Goal: Task Accomplishment & Management: Use online tool/utility

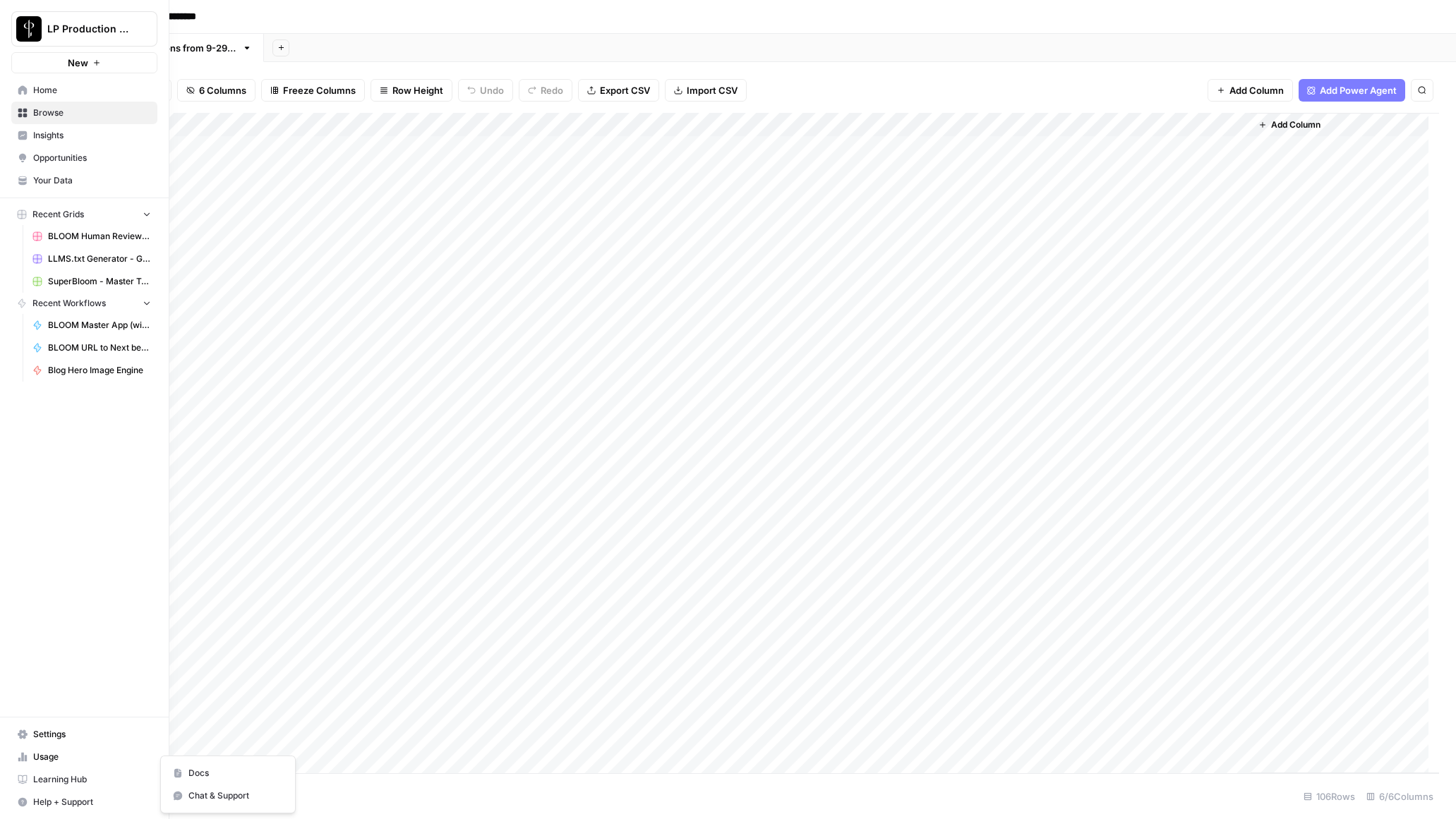
click at [29, 799] on button "Help + Support" at bounding box center [83, 802] width 146 height 23
click at [222, 795] on span "Chat & Support" at bounding box center [235, 795] width 94 height 13
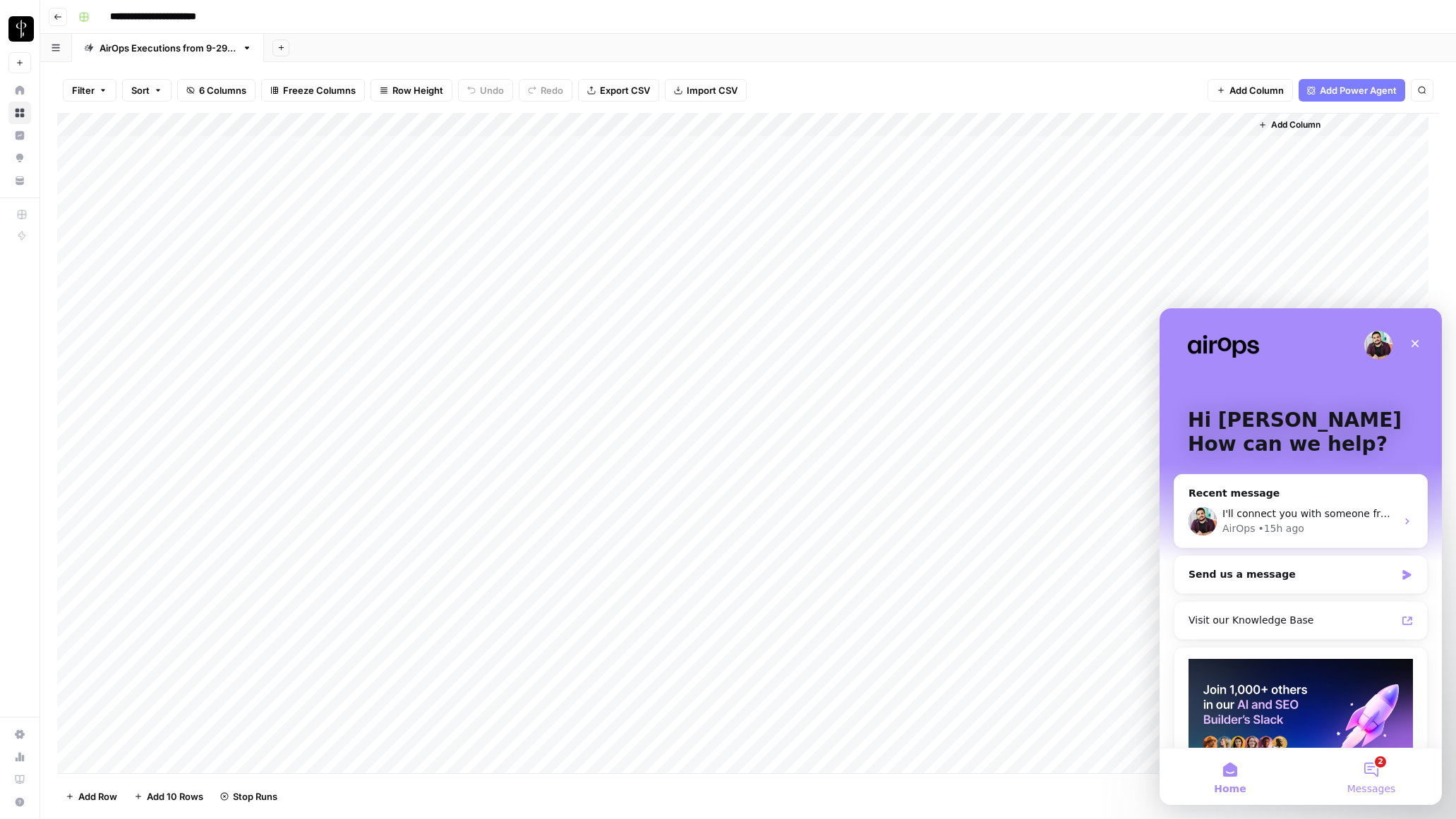
click at [1375, 773] on button "2 Messages" at bounding box center [1371, 776] width 141 height 56
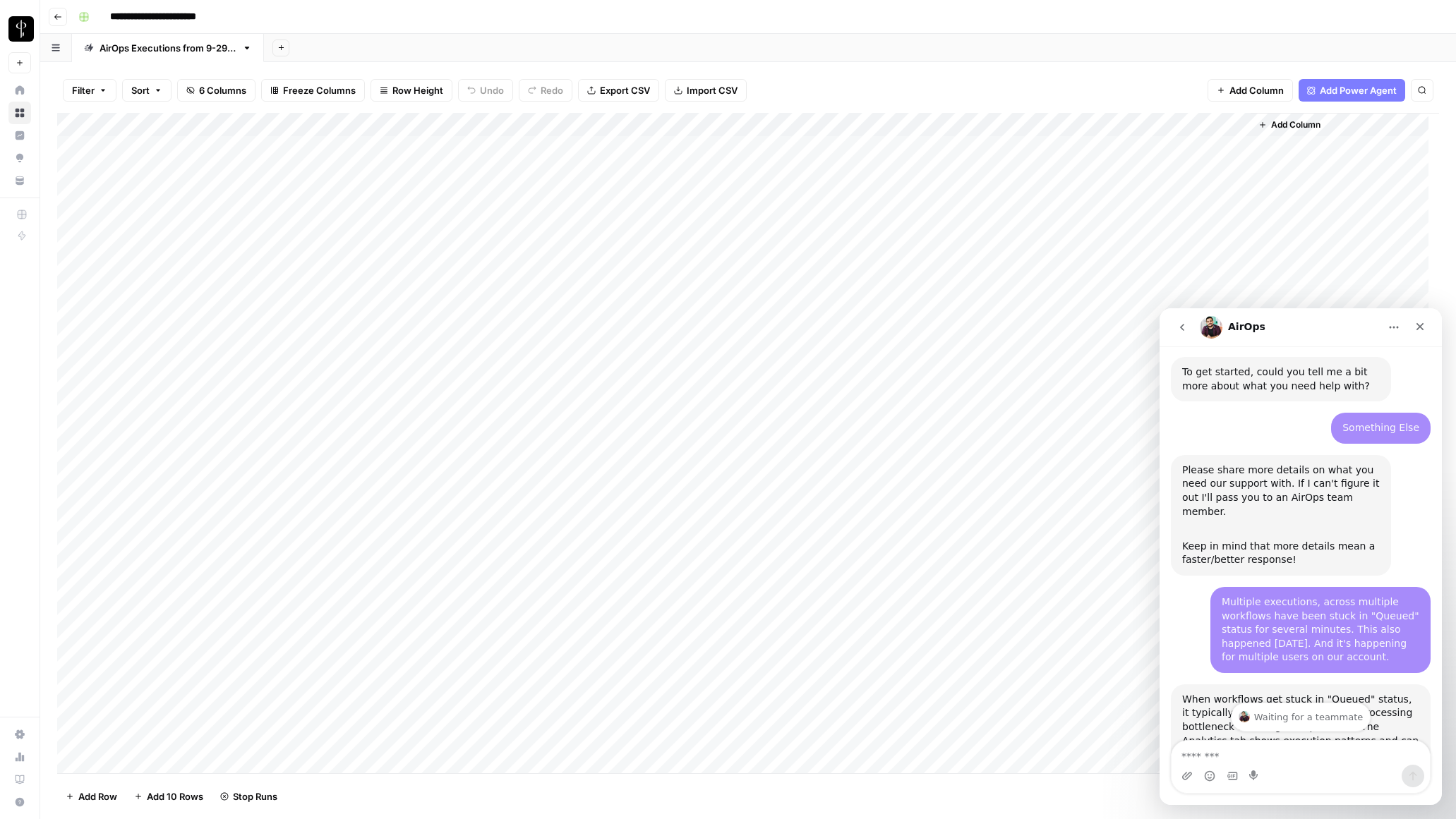
scroll to position [167, 0]
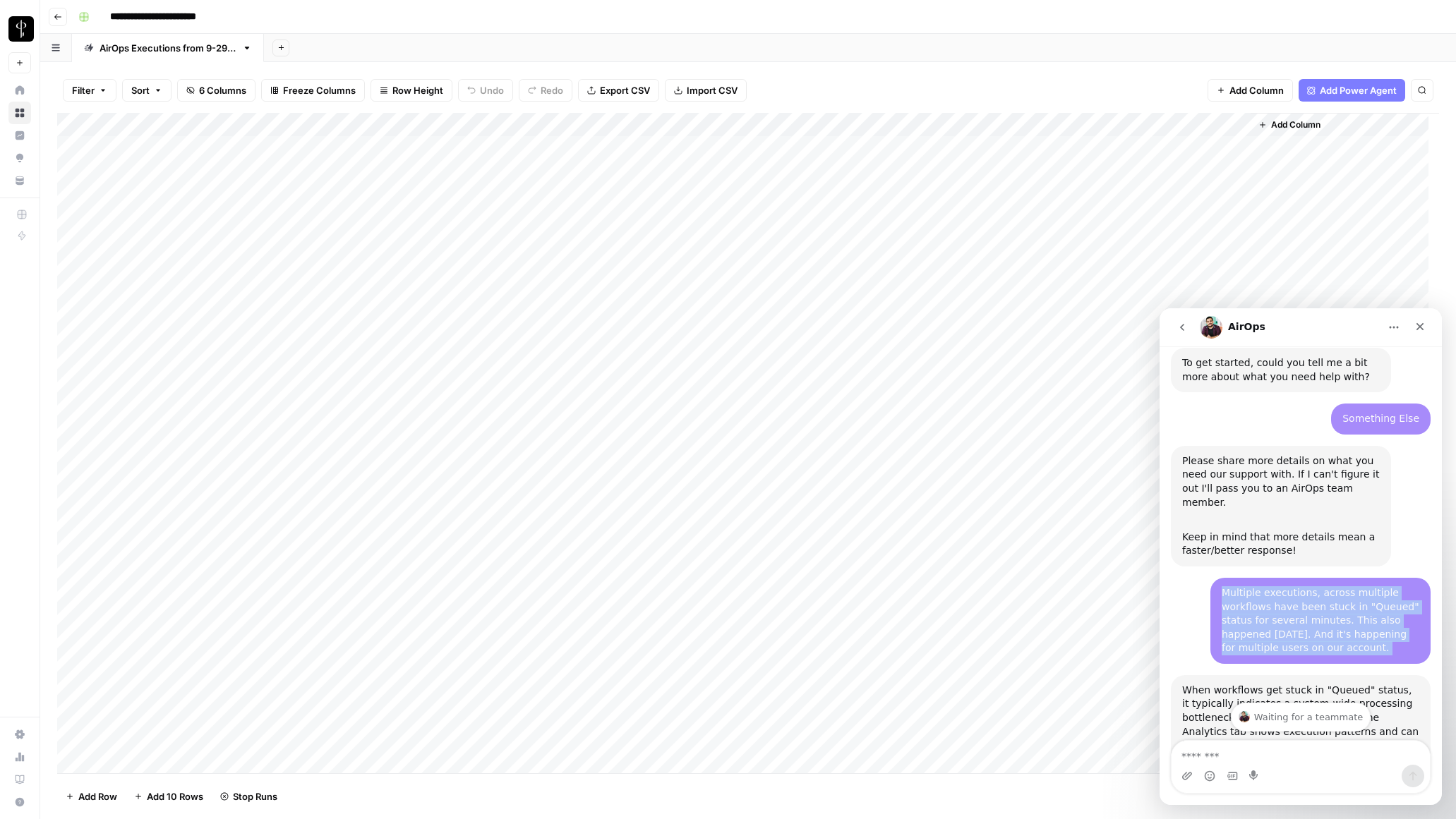
drag, startPoint x: 1213, startPoint y: 591, endPoint x: 1382, endPoint y: 658, distance: 181.8
click at [1382, 658] on div "Multiple executions, across multiple workflows have been stuck in "Queued" stat…" at bounding box center [1320, 620] width 220 height 86
copy div "Multiple executions, across multiple workflows have been stuck in "Queued" stat…"
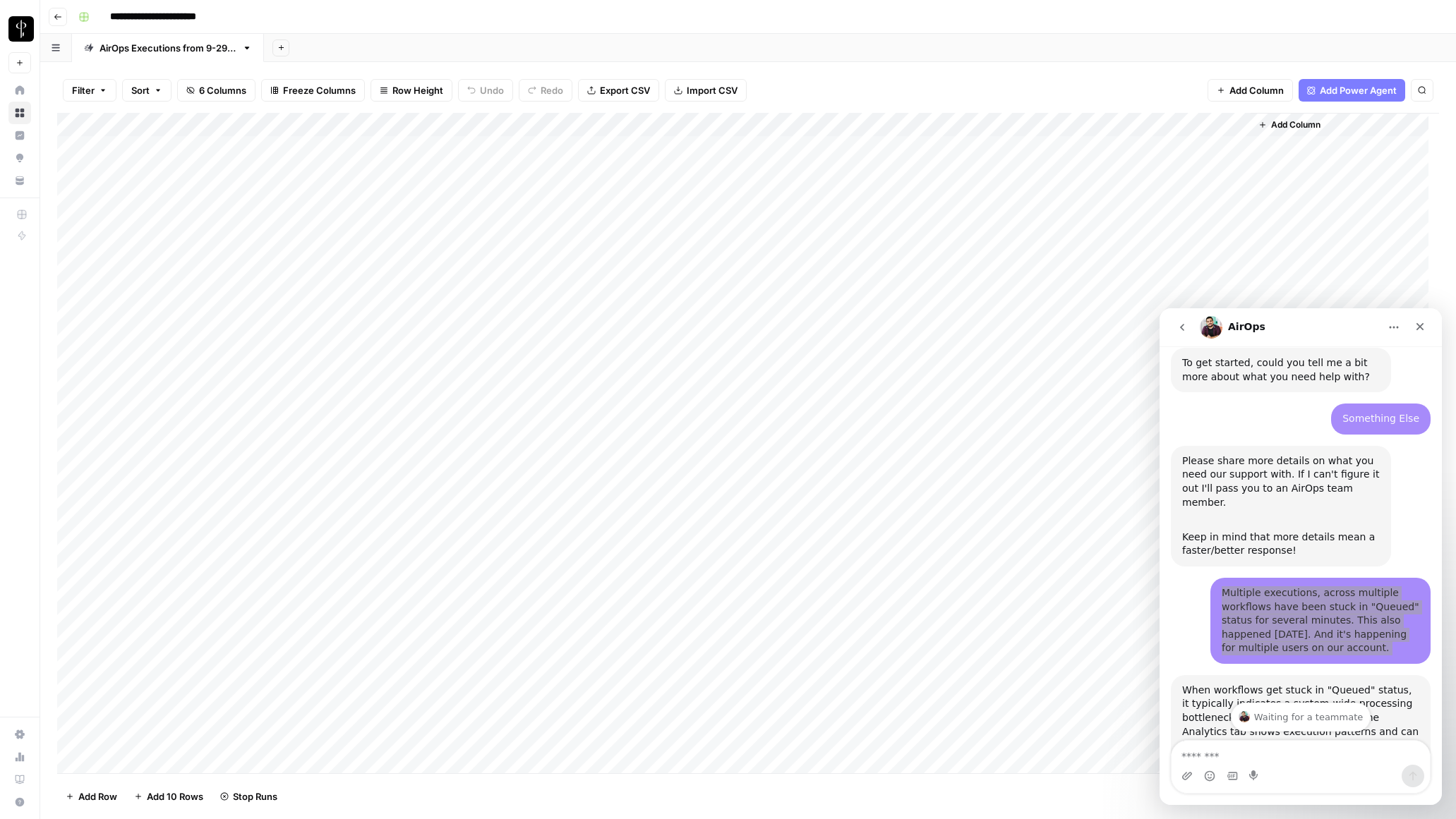
click at [345, 14] on div "**********" at bounding box center [757, 16] width 1369 height 23
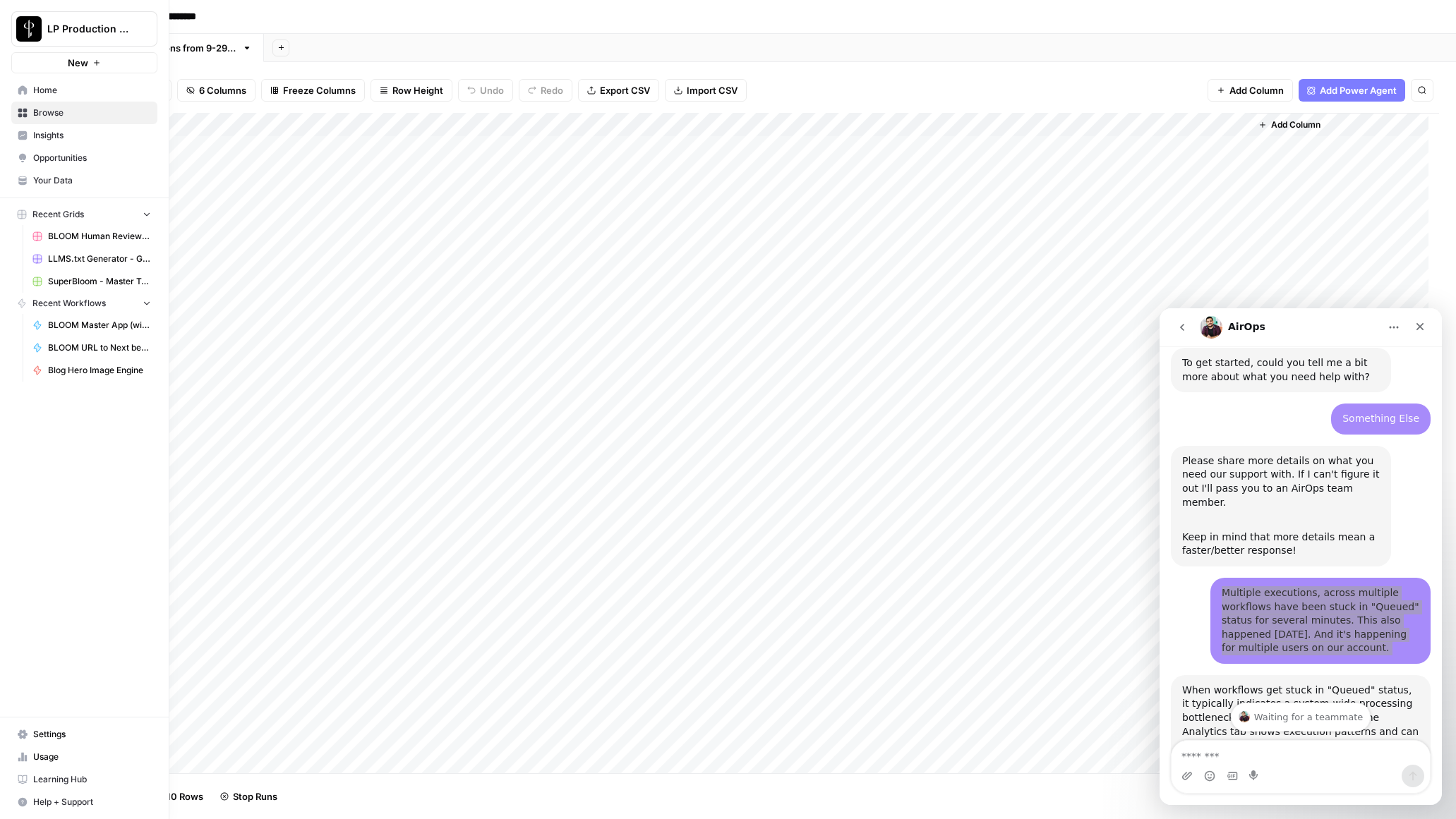
click at [41, 132] on span "Insights" at bounding box center [92, 136] width 118 height 13
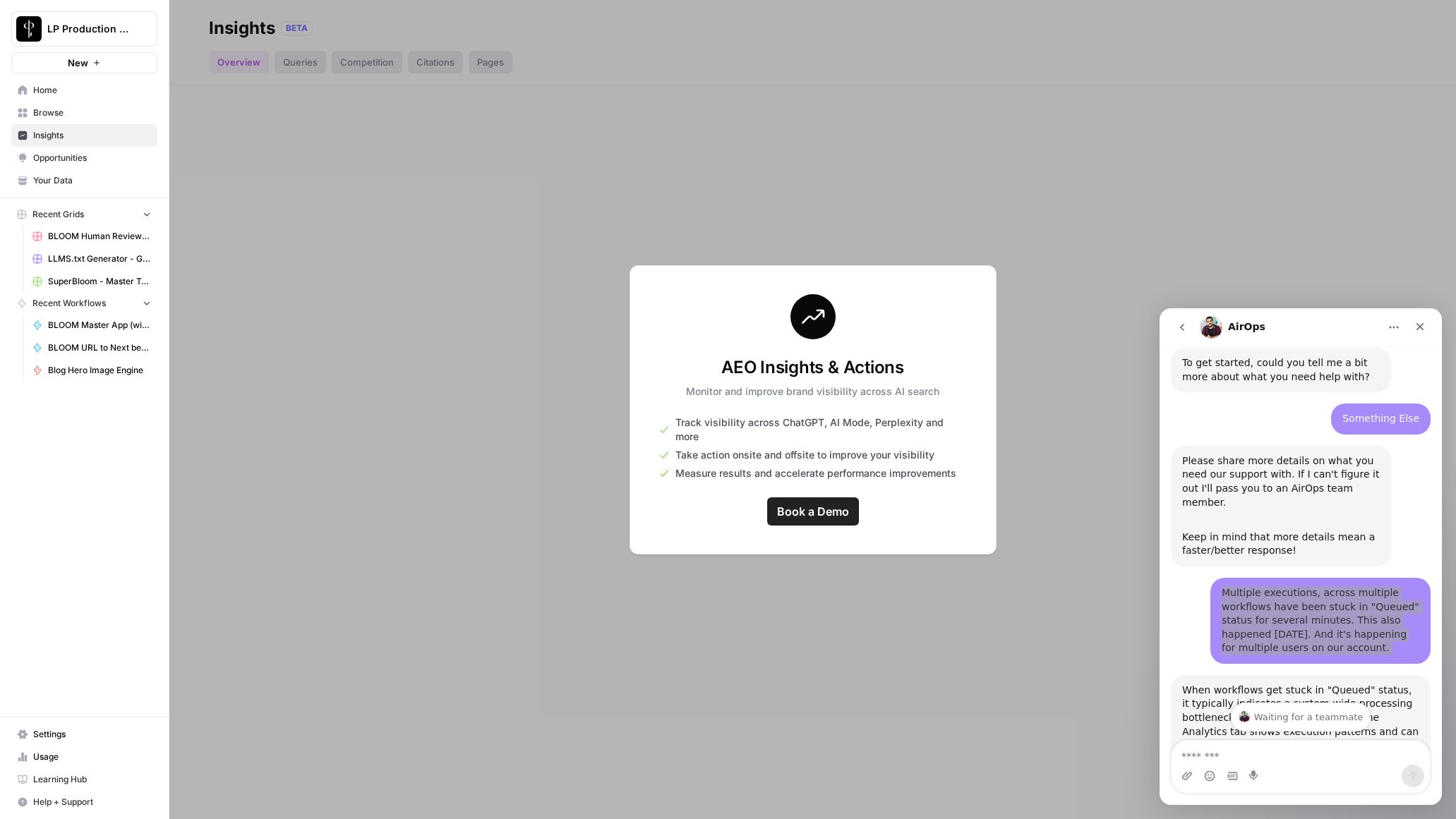
click at [52, 759] on span "Usage" at bounding box center [92, 757] width 118 height 13
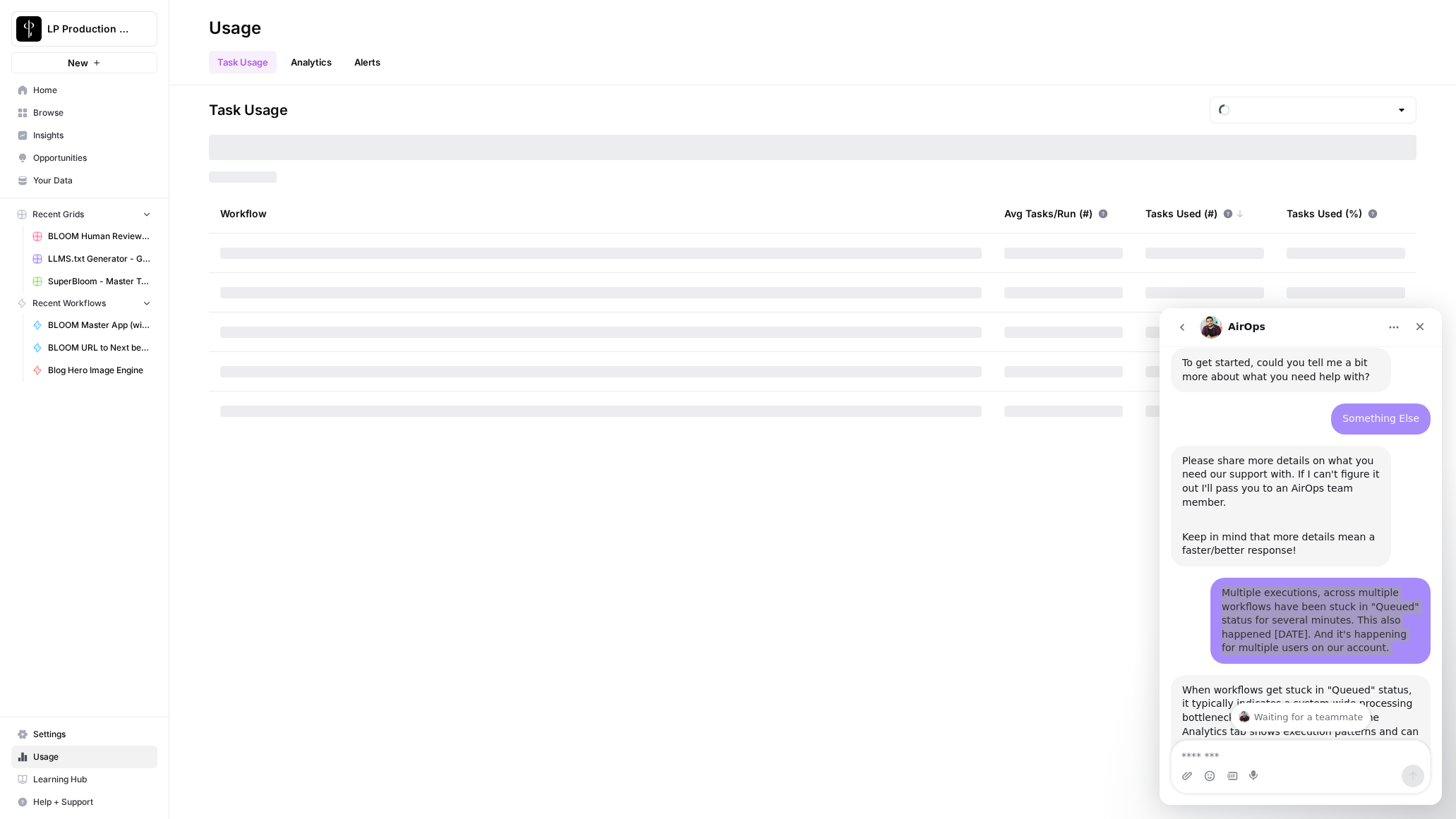
type input "October Tasks"
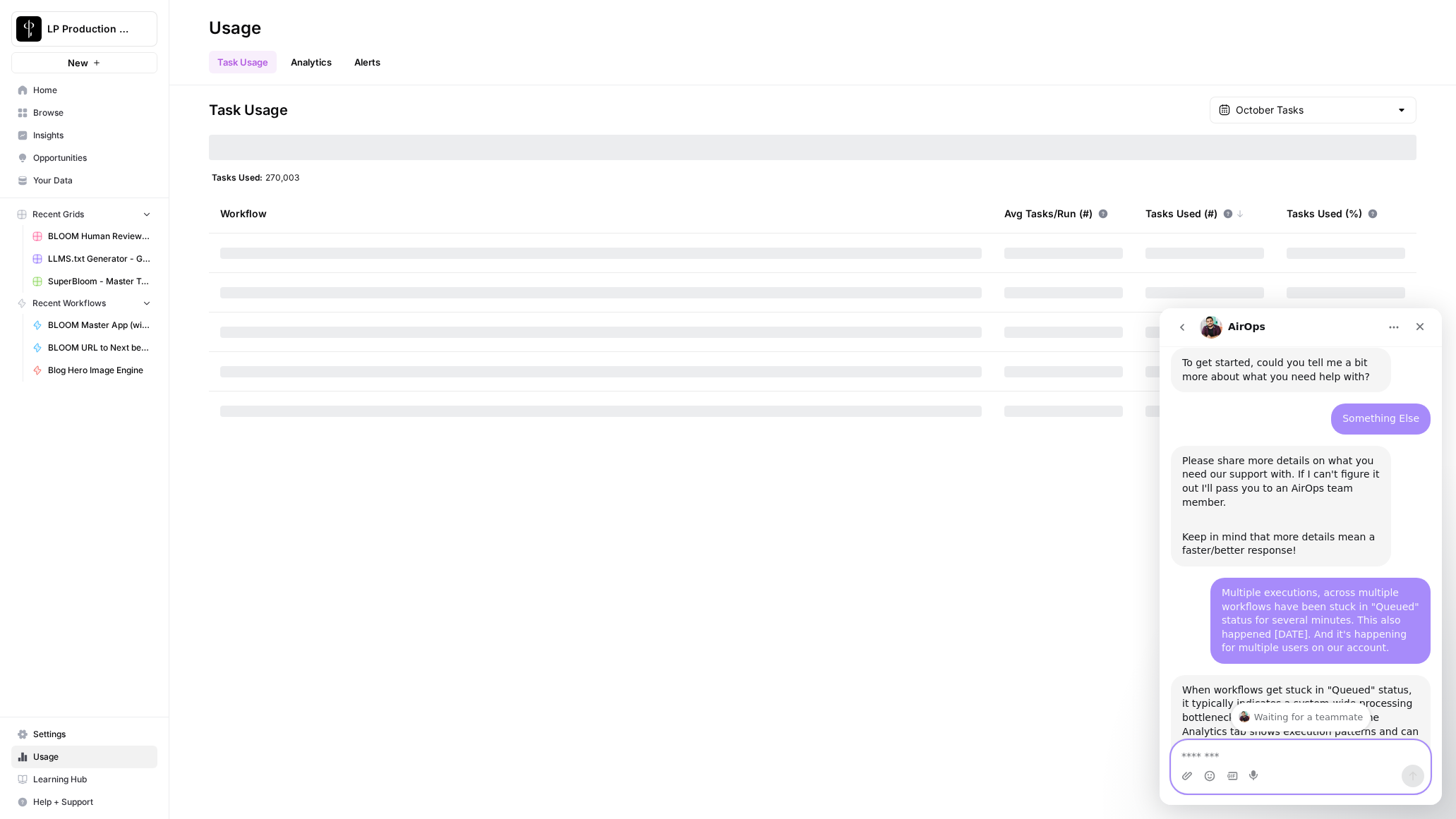
click at [1289, 762] on textarea "Message…" at bounding box center [1300, 752] width 258 height 24
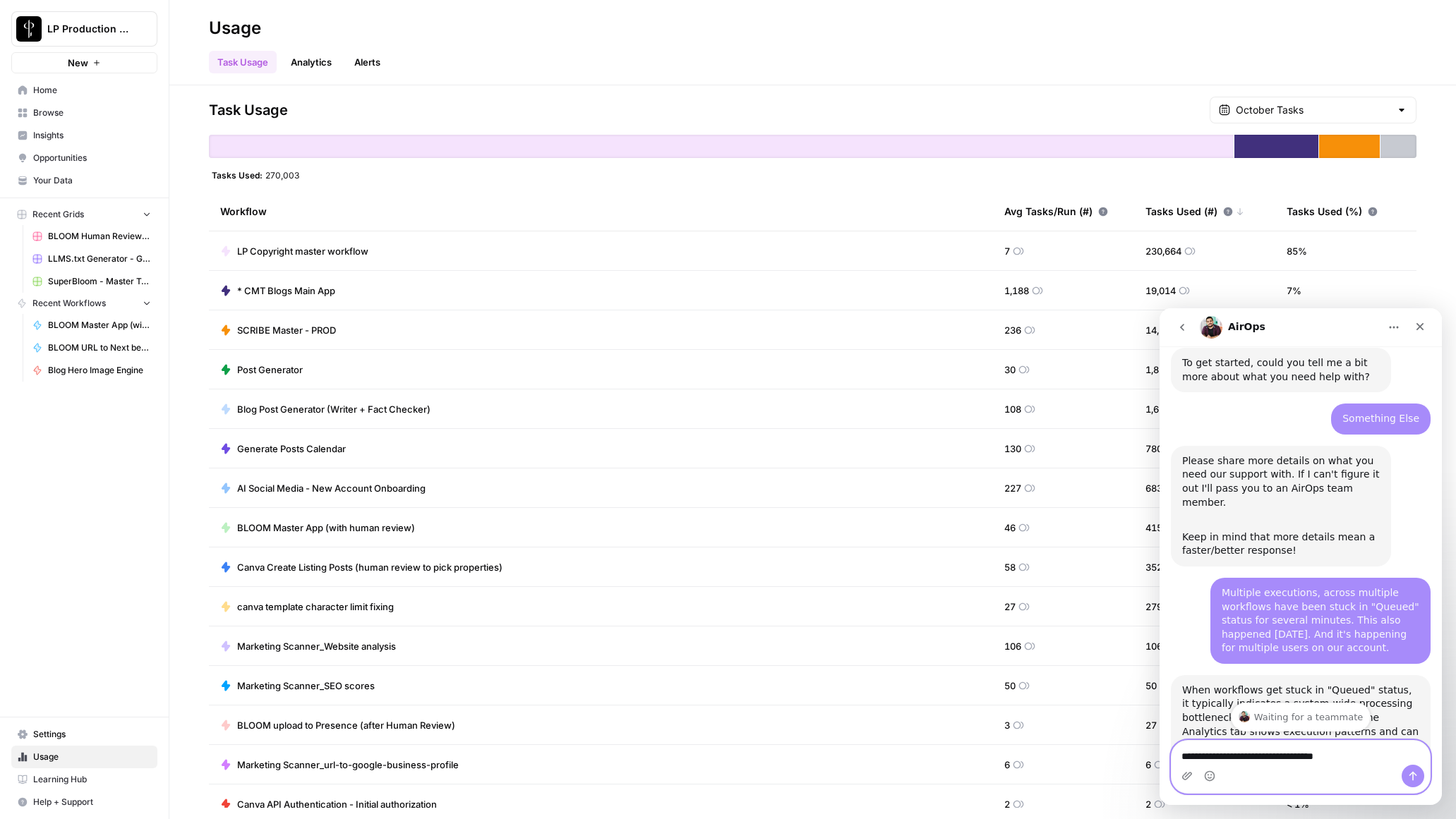
type textarea "**********"
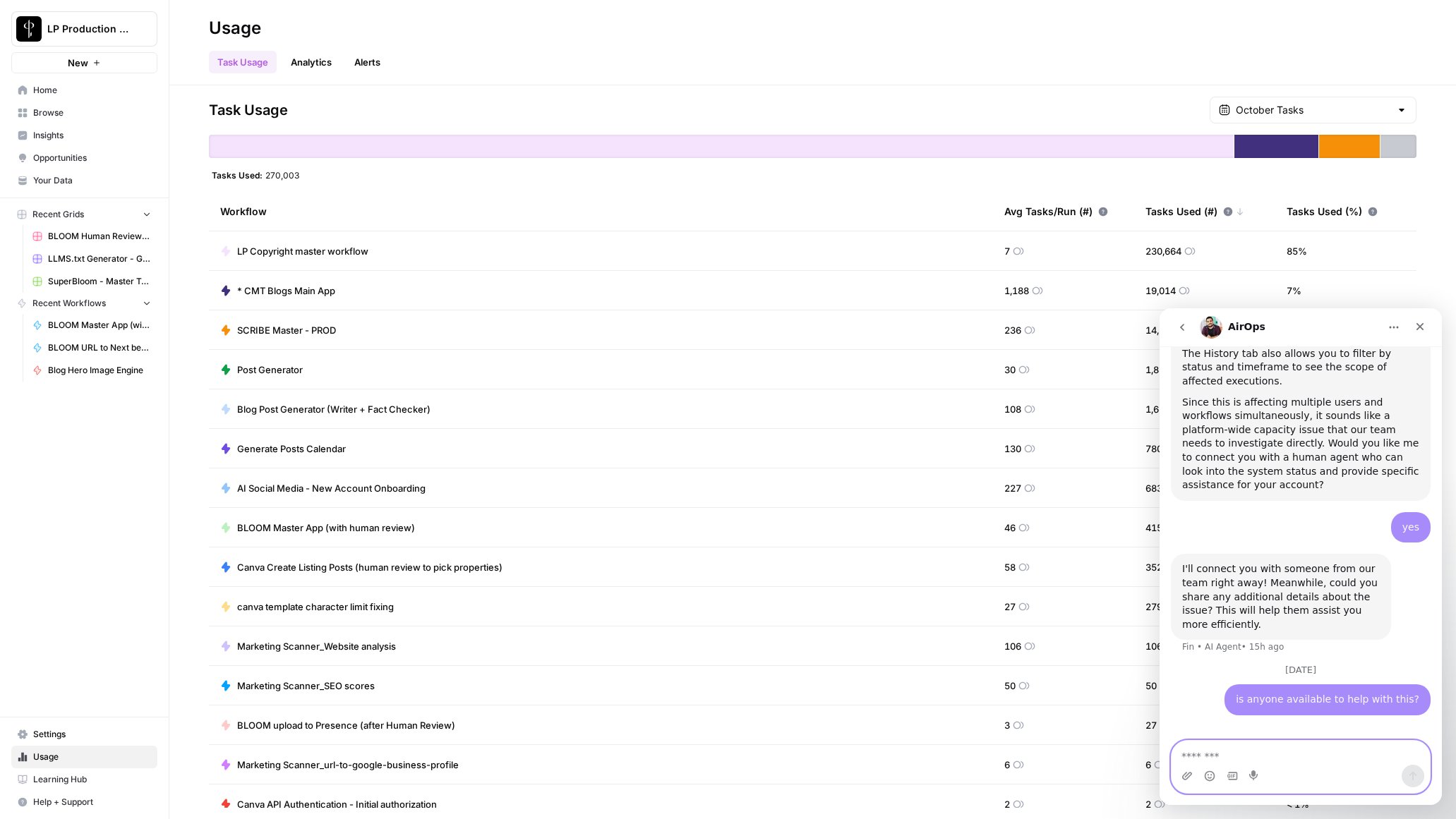
scroll to position [747, 0]
click at [305, 63] on link "Analytics" at bounding box center [311, 62] width 58 height 23
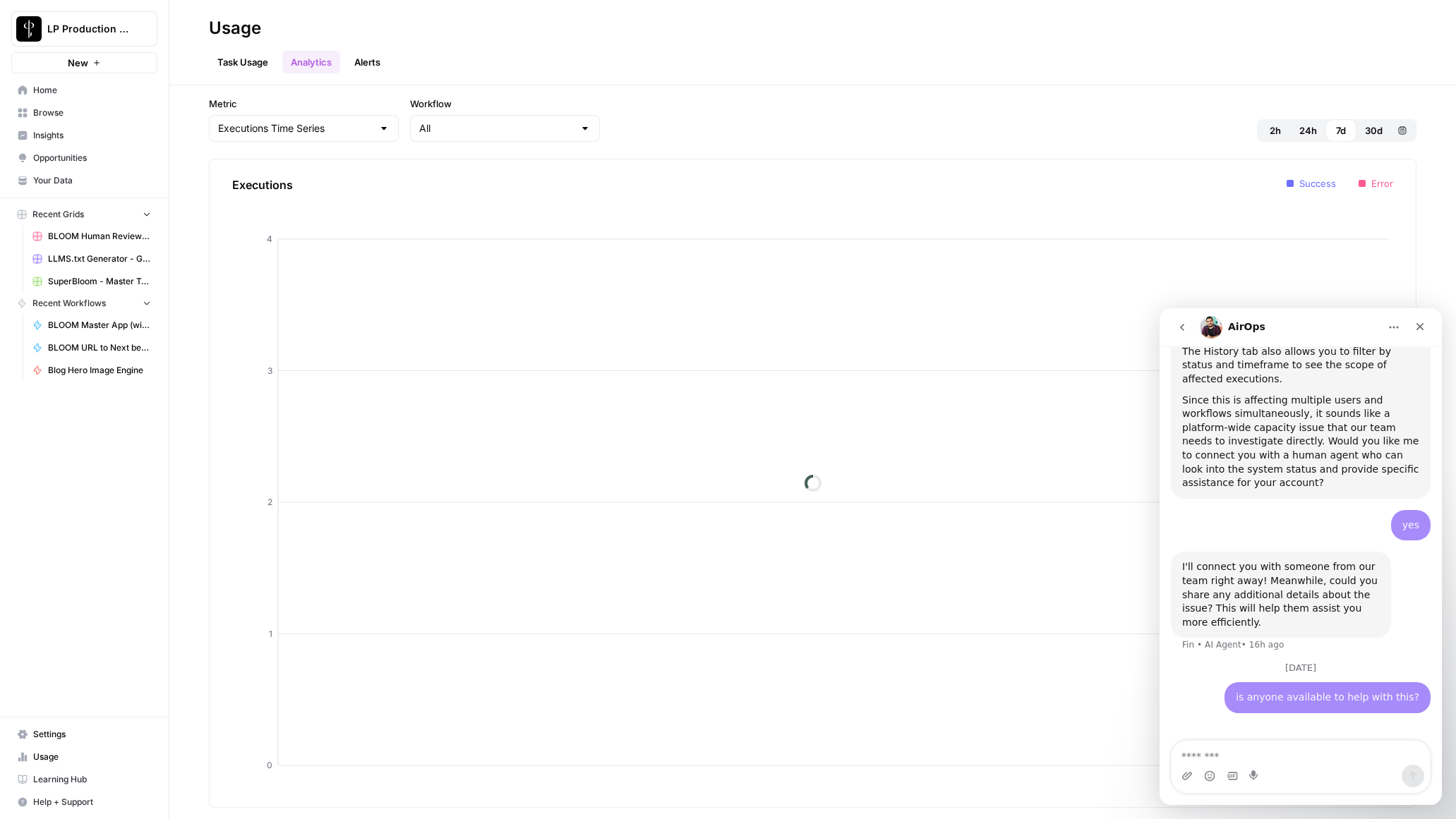
click at [1312, 134] on span "24h" at bounding box center [1308, 130] width 17 height 14
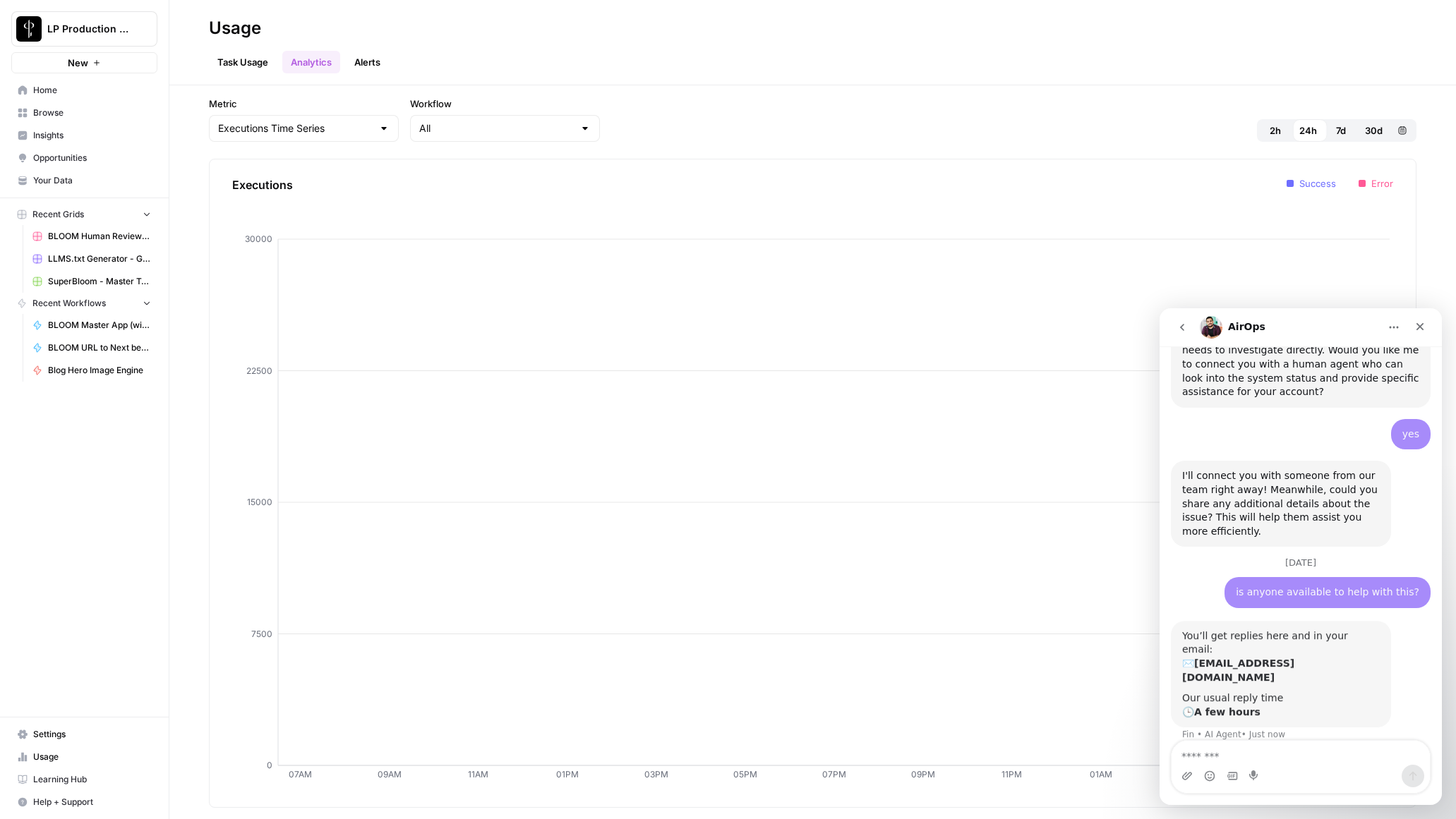
scroll to position [836, 0]
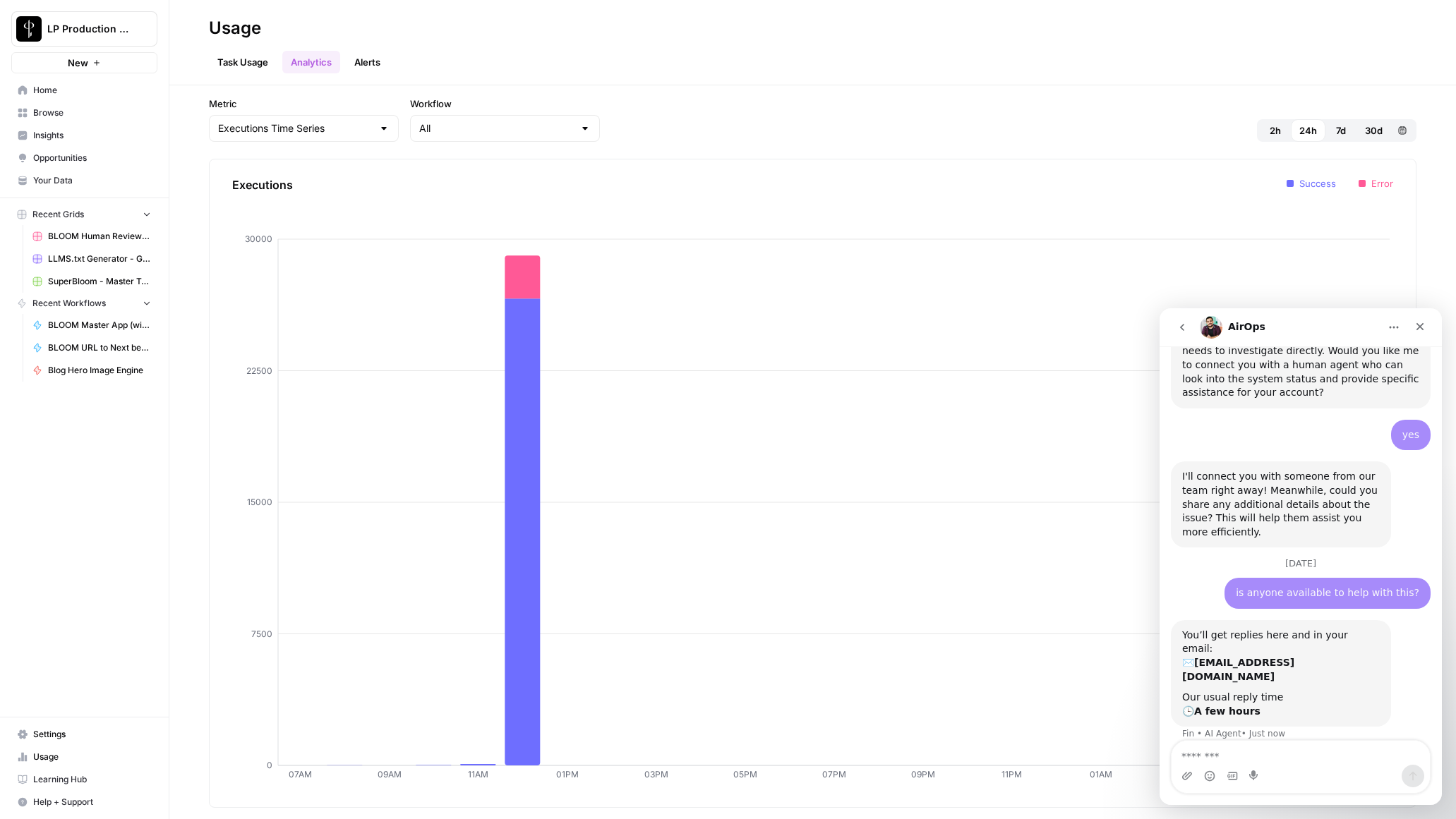
click at [1348, 131] on button "7d" at bounding box center [1341, 130] width 31 height 23
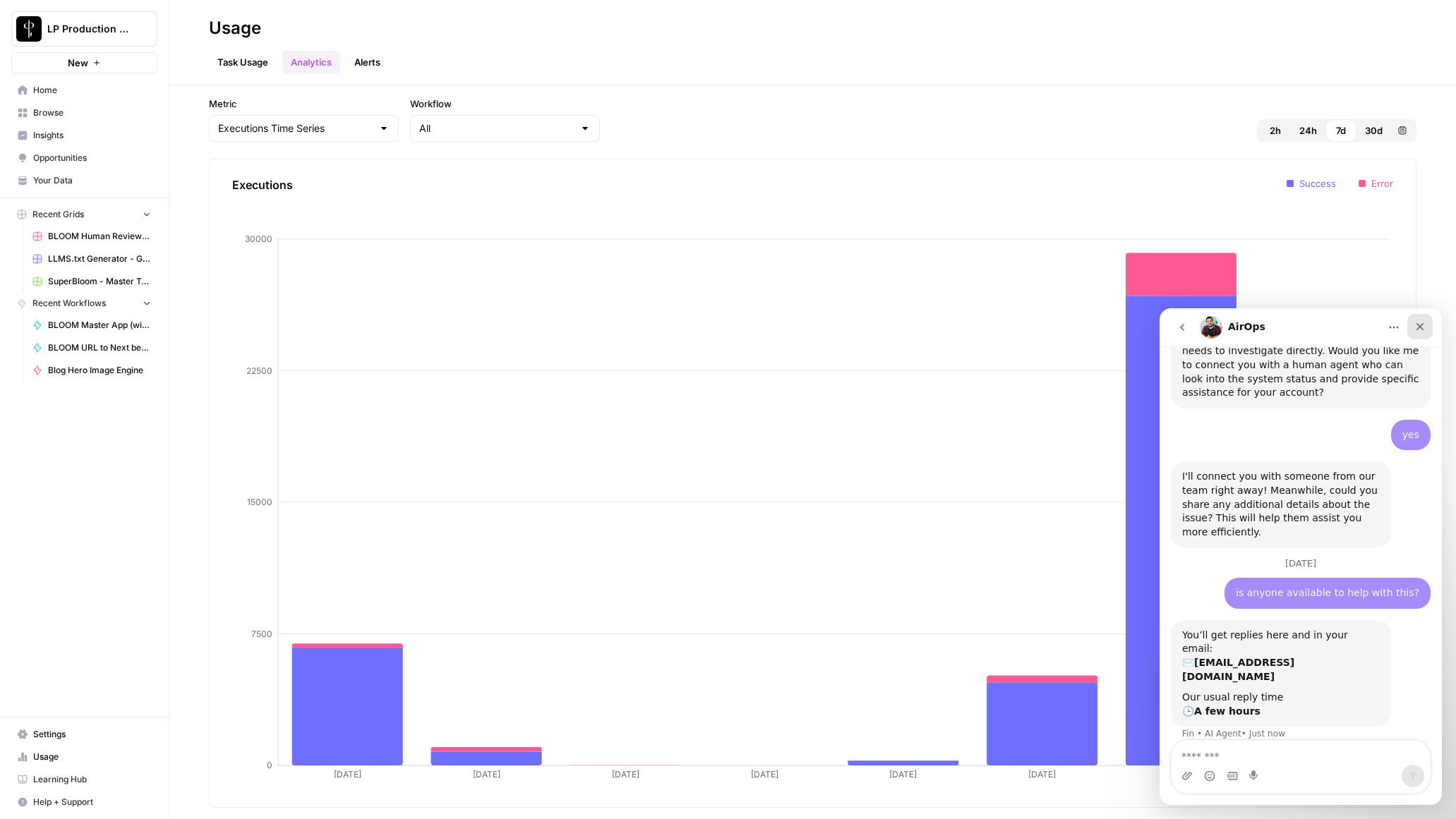
click at [1425, 322] on div "Close" at bounding box center [1420, 327] width 25 height 25
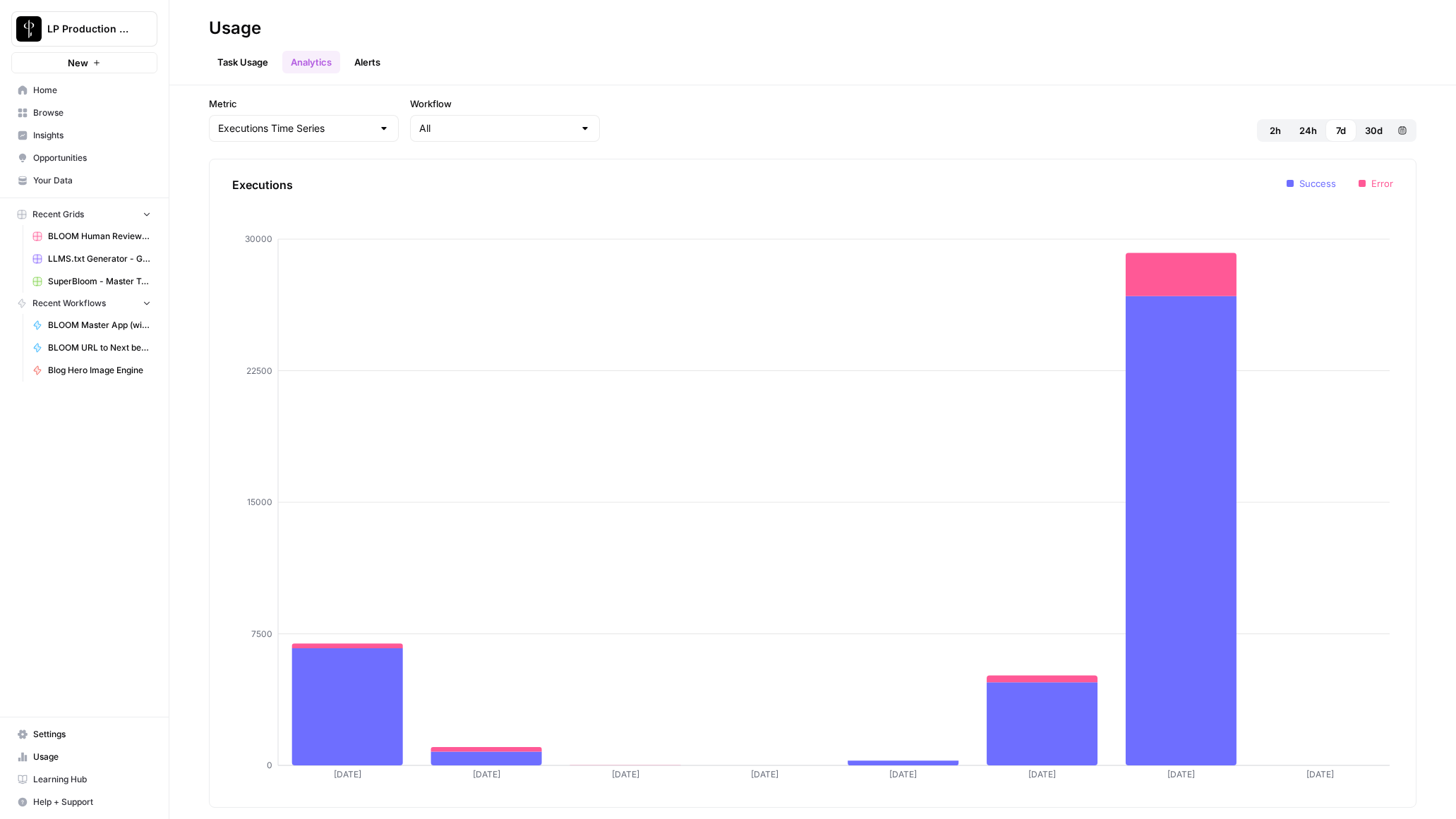
scroll to position [836, 0]
click at [1374, 129] on span "30d" at bounding box center [1373, 130] width 17 height 14
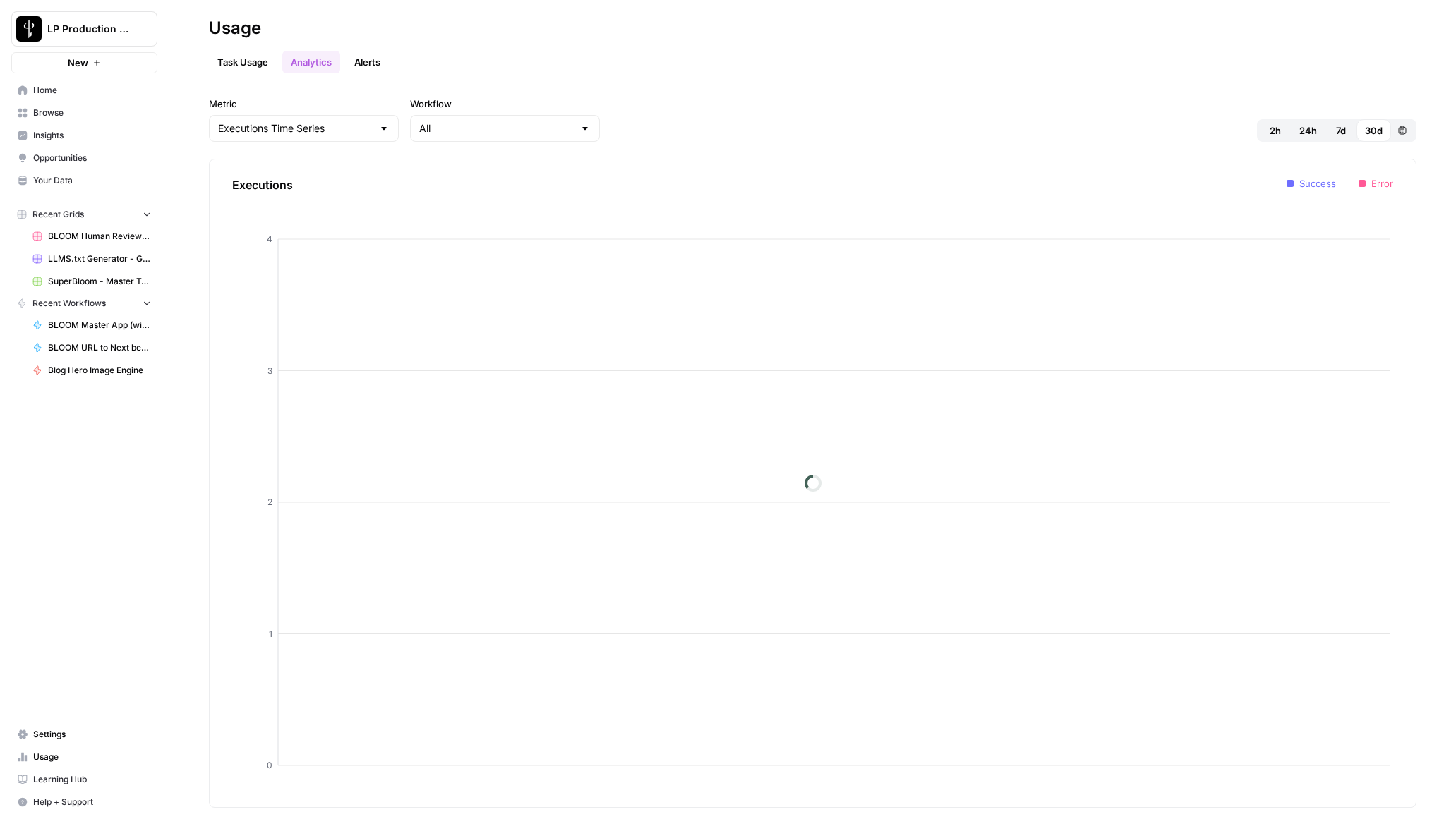
click at [77, 801] on span "Help + Support" at bounding box center [92, 802] width 118 height 13
click at [65, 731] on span "Settings" at bounding box center [92, 734] width 118 height 13
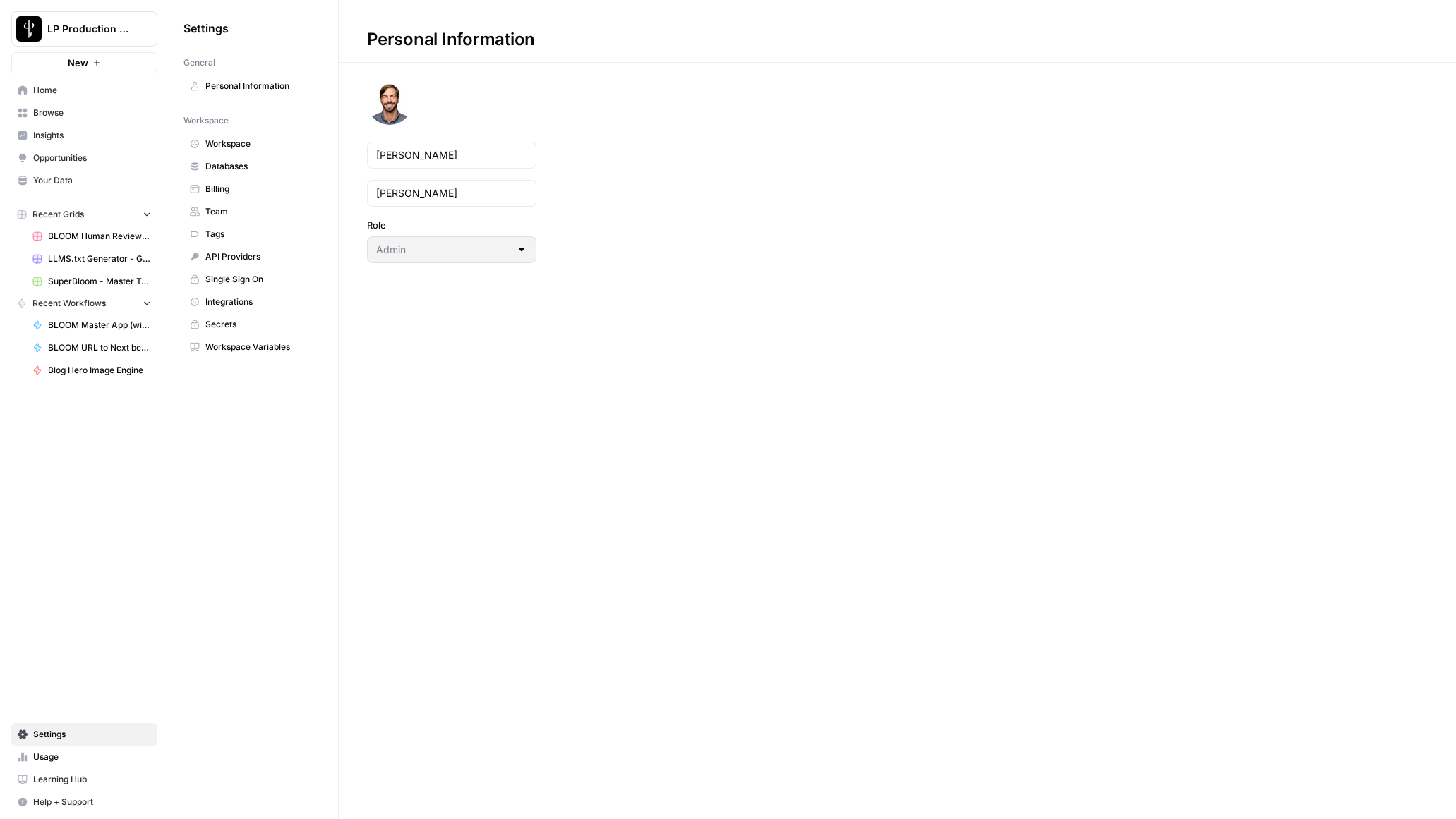
click at [222, 210] on span "Team" at bounding box center [262, 212] width 112 height 13
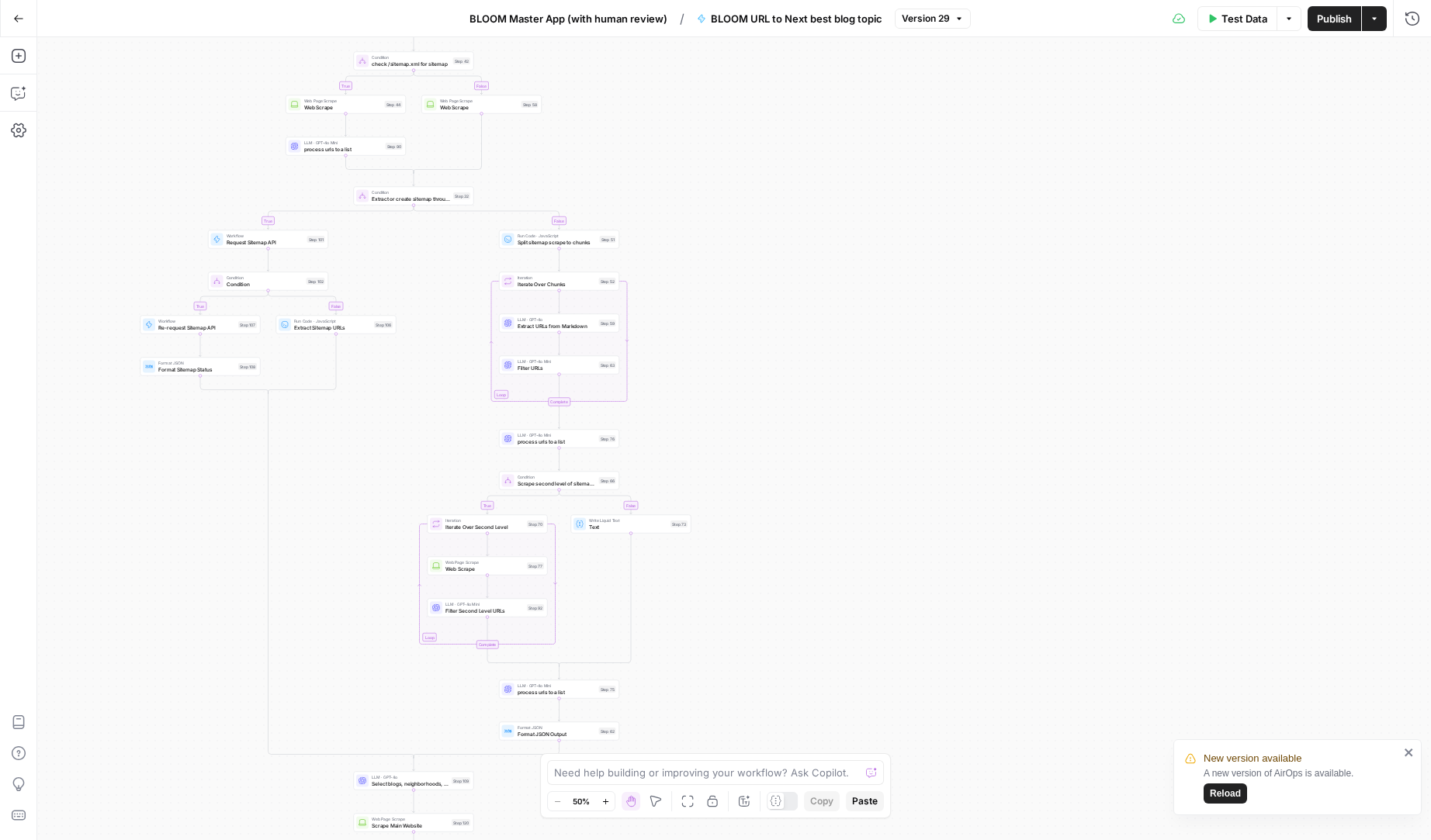
drag, startPoint x: 296, startPoint y: 213, endPoint x: 758, endPoint y: 709, distance: 677.8
click at [312, 525] on div "true false true false true false true false true false Workflow Input Settings …" at bounding box center [734, 438] width 1394 height 803
click at [1222, 796] on span "Reload" at bounding box center [1225, 793] width 31 height 14
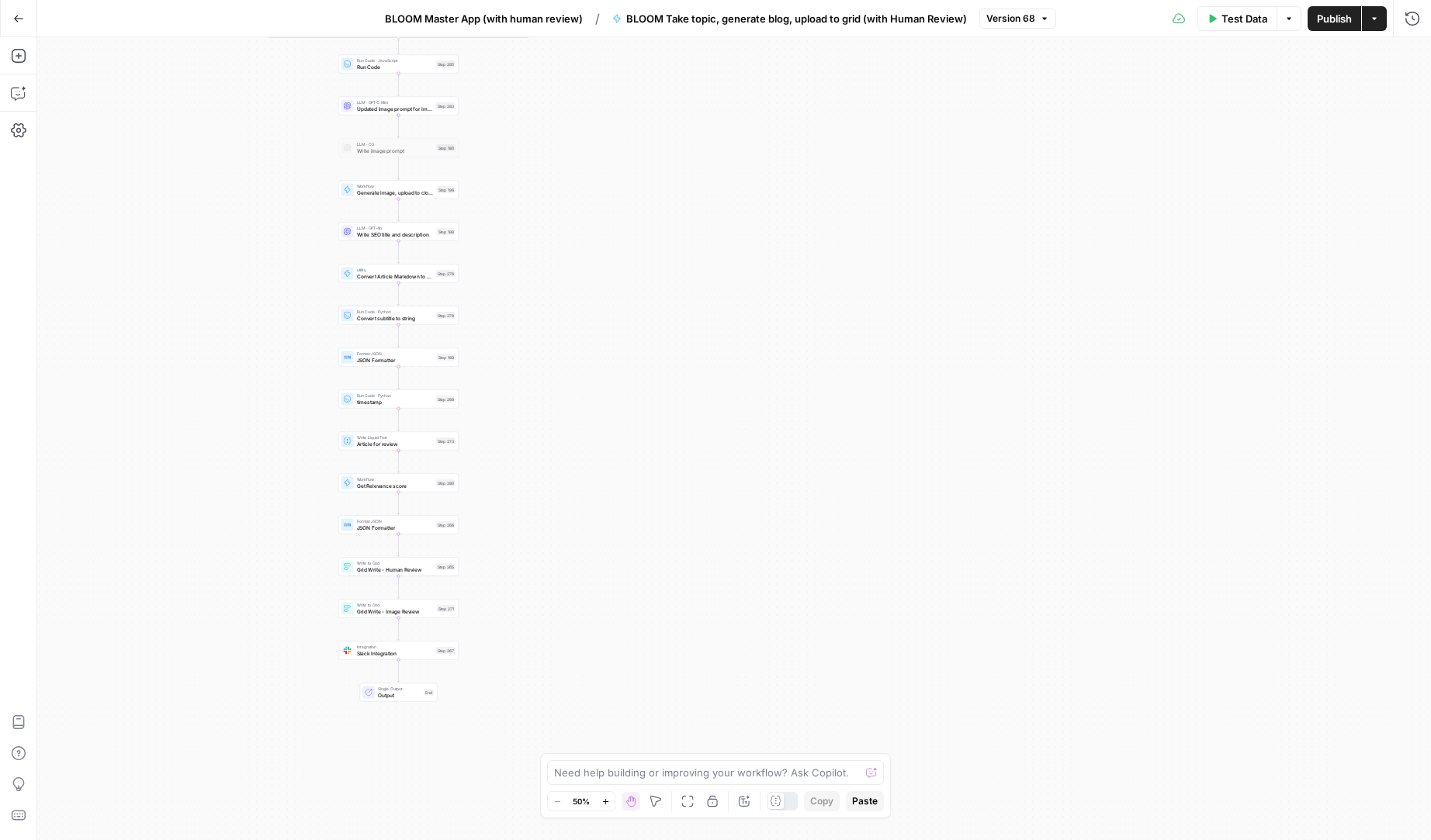
click at [266, 19] on div "Go Back BLOOM Master App (with human review) / BLOOM Take topic, generate blog,…" at bounding box center [715, 18] width 1431 height 37
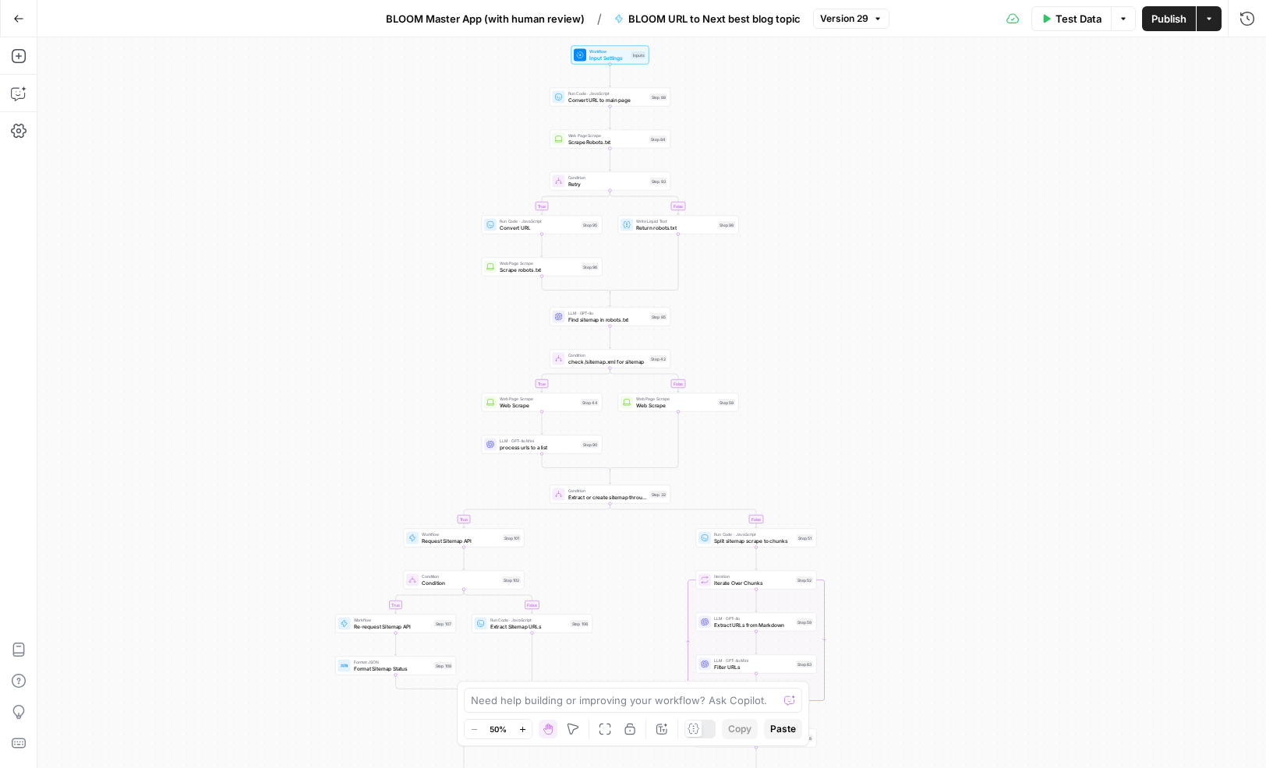
drag, startPoint x: 503, startPoint y: 210, endPoint x: 379, endPoint y: 422, distance: 245.9
click at [379, 422] on div "true false true false true false true false true false Workflow Input Settings …" at bounding box center [651, 402] width 1228 height 731
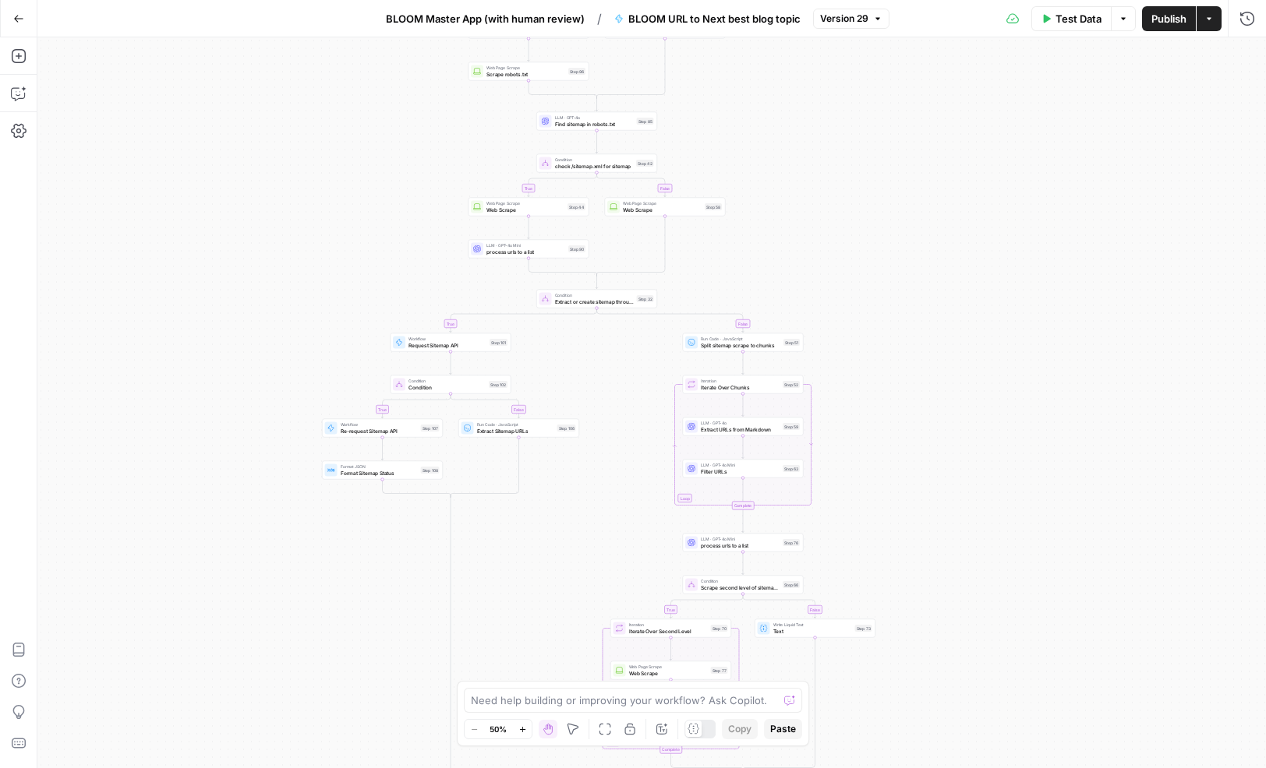
drag, startPoint x: 418, startPoint y: 381, endPoint x: 402, endPoint y: 182, distance: 200.1
click at [403, 183] on div "true false true false true false true false true false Workflow Input Settings …" at bounding box center [651, 402] width 1228 height 731
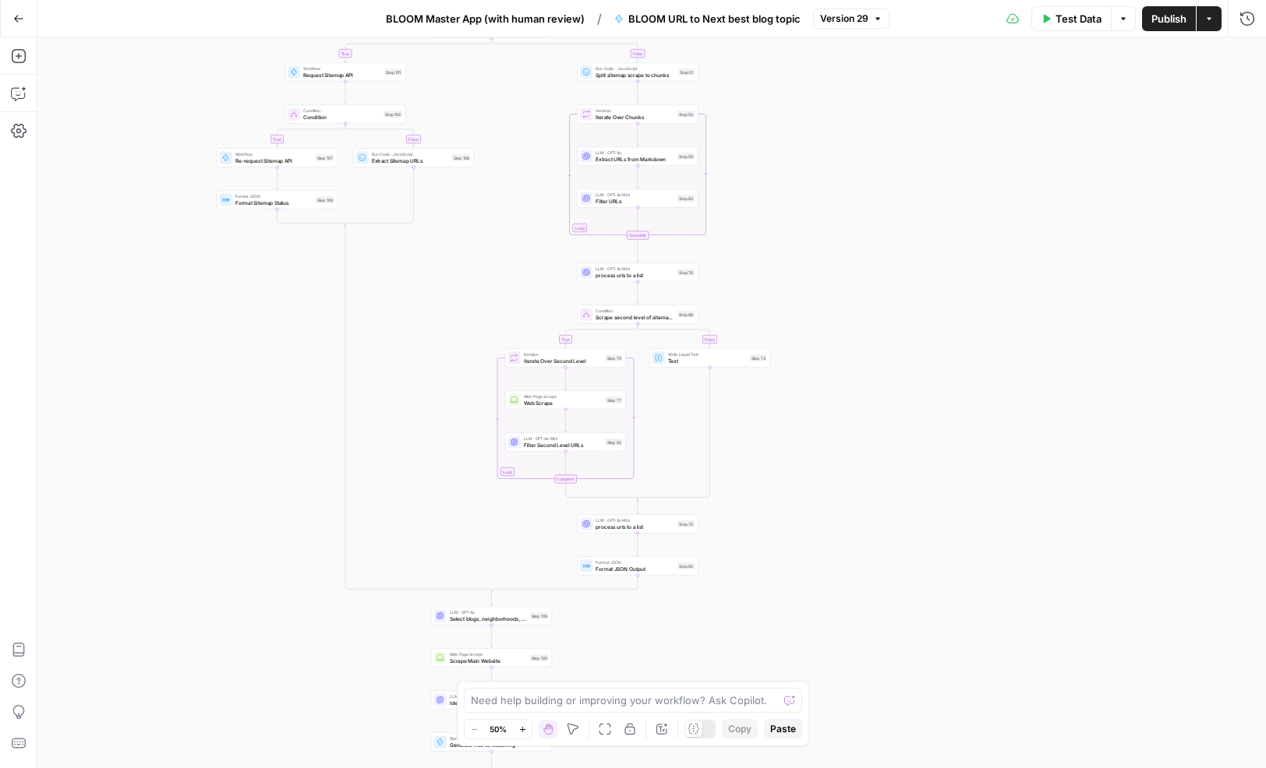
drag, startPoint x: 362, startPoint y: 641, endPoint x: 251, endPoint y: 327, distance: 333.3
click at [251, 328] on div "true false true false true false true false true false Workflow Input Settings …" at bounding box center [651, 402] width 1228 height 731
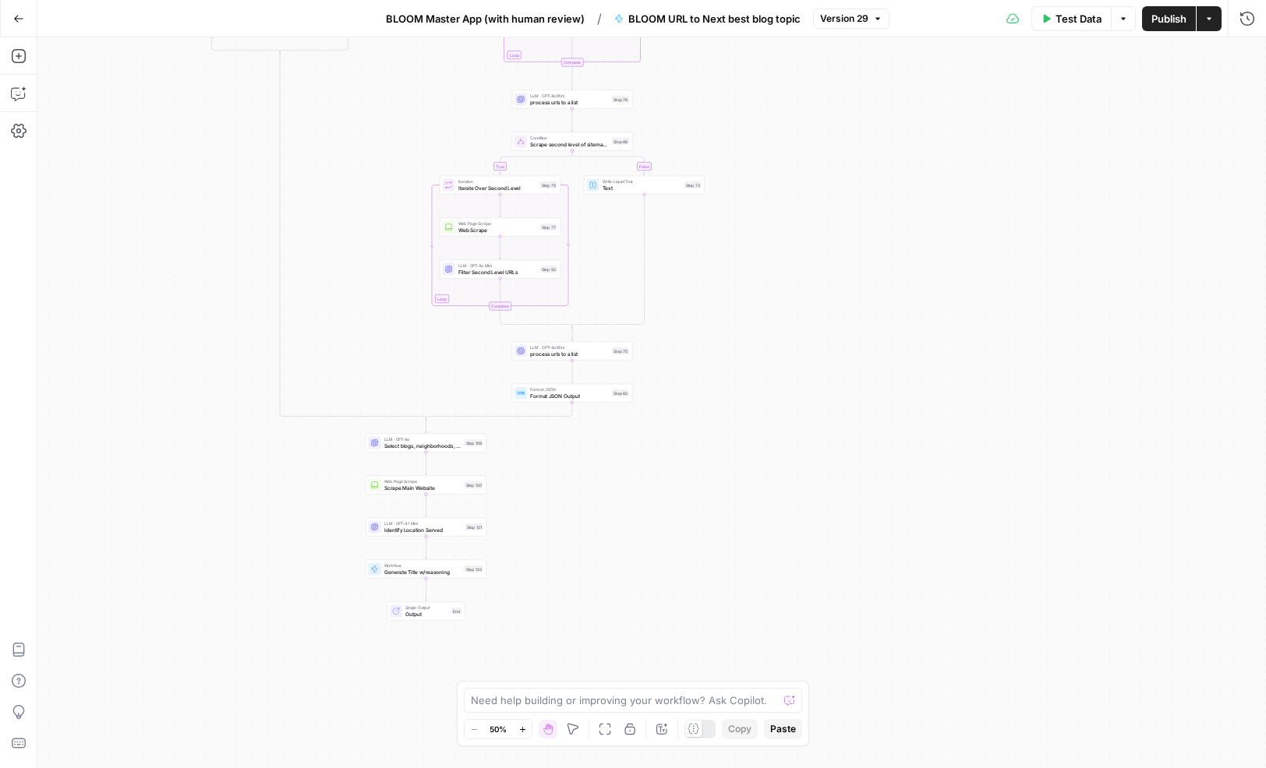
drag, startPoint x: 386, startPoint y: 466, endPoint x: 325, endPoint y: 327, distance: 152.2
click at [325, 329] on div "true false true false true false true false true false Workflow Input Settings …" at bounding box center [651, 402] width 1228 height 731
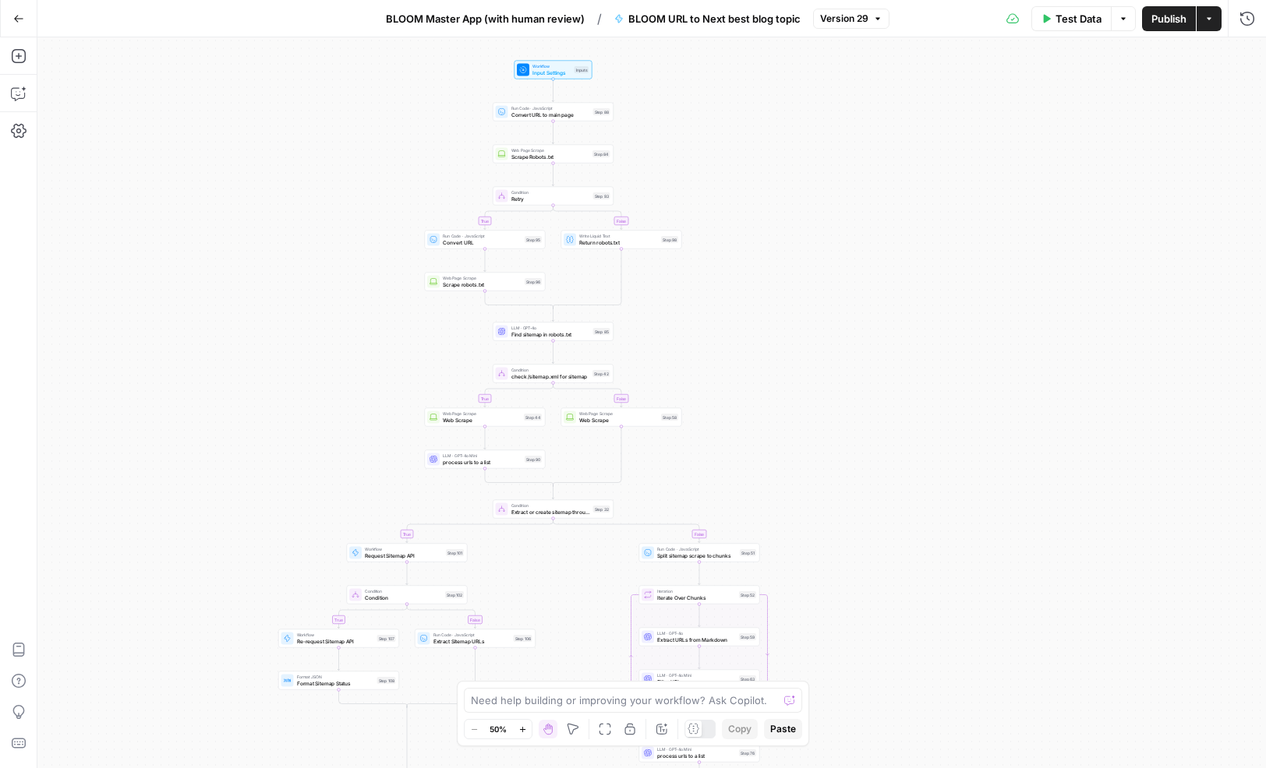
drag, startPoint x: 388, startPoint y: 123, endPoint x: 505, endPoint y: 762, distance: 649.7
click at [515, 768] on html "LP Production Workloads New Home Browse Insights Opportunities Your Data Recent…" at bounding box center [633, 384] width 1266 height 768
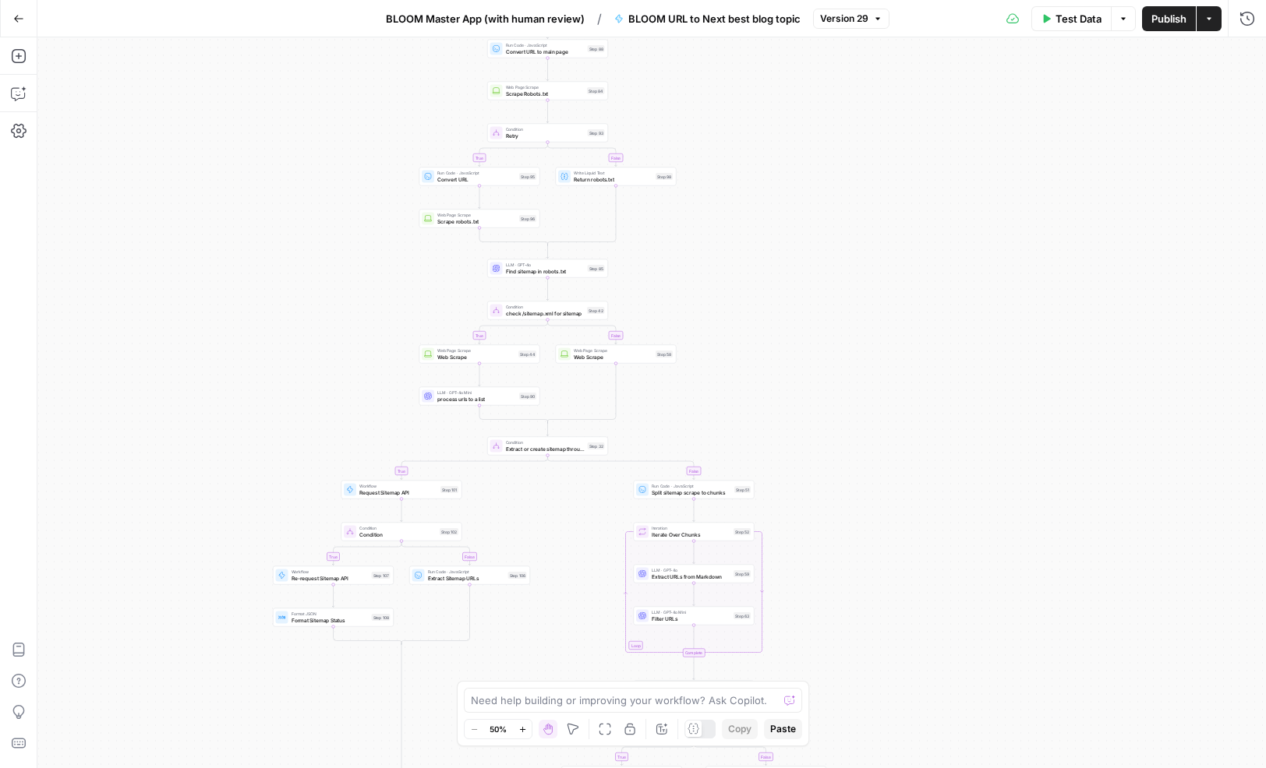
drag, startPoint x: 330, startPoint y: 437, endPoint x: 476, endPoint y: 199, distance: 279.5
click at [327, 385] on div "true false true false true false true false true false Workflow Input Settings …" at bounding box center [651, 402] width 1228 height 731
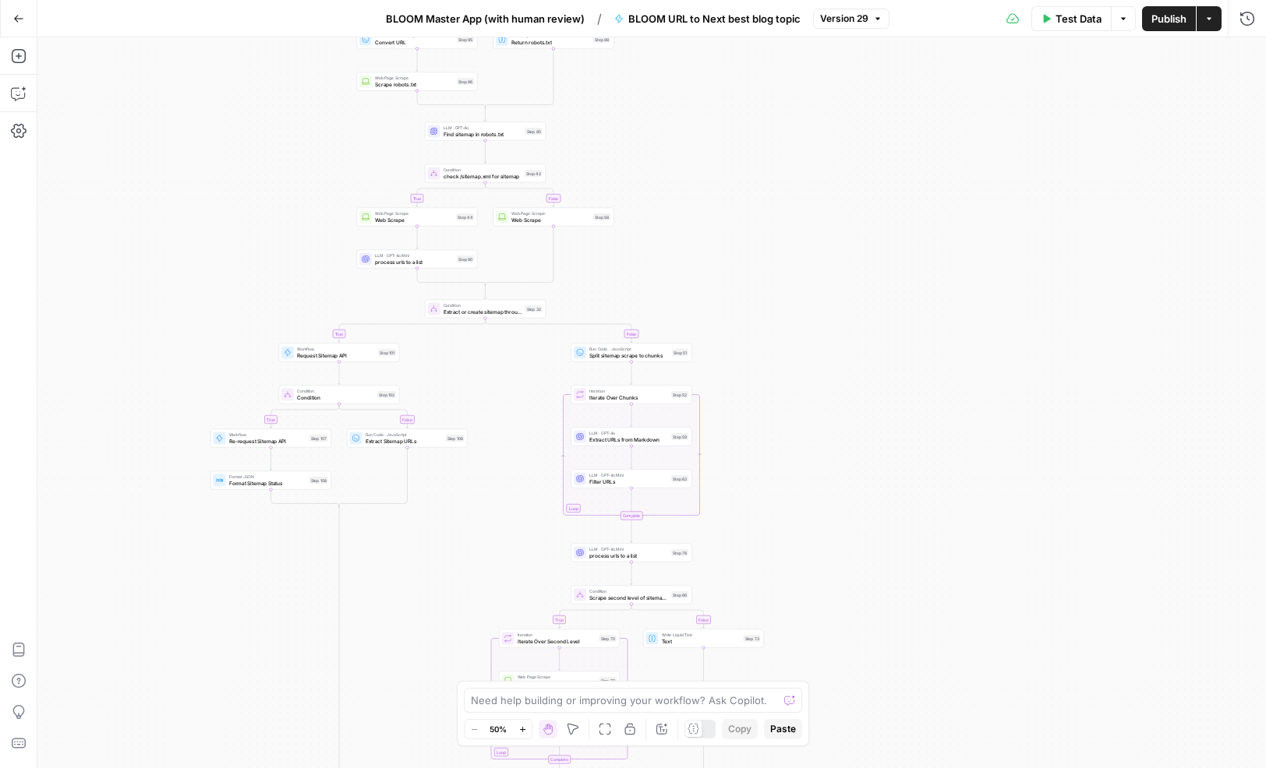
drag, startPoint x: 342, startPoint y: 446, endPoint x: 261, endPoint y: 269, distance: 194.6
click at [261, 270] on div "true false true false true false true false true false Workflow Input Settings …" at bounding box center [651, 402] width 1228 height 731
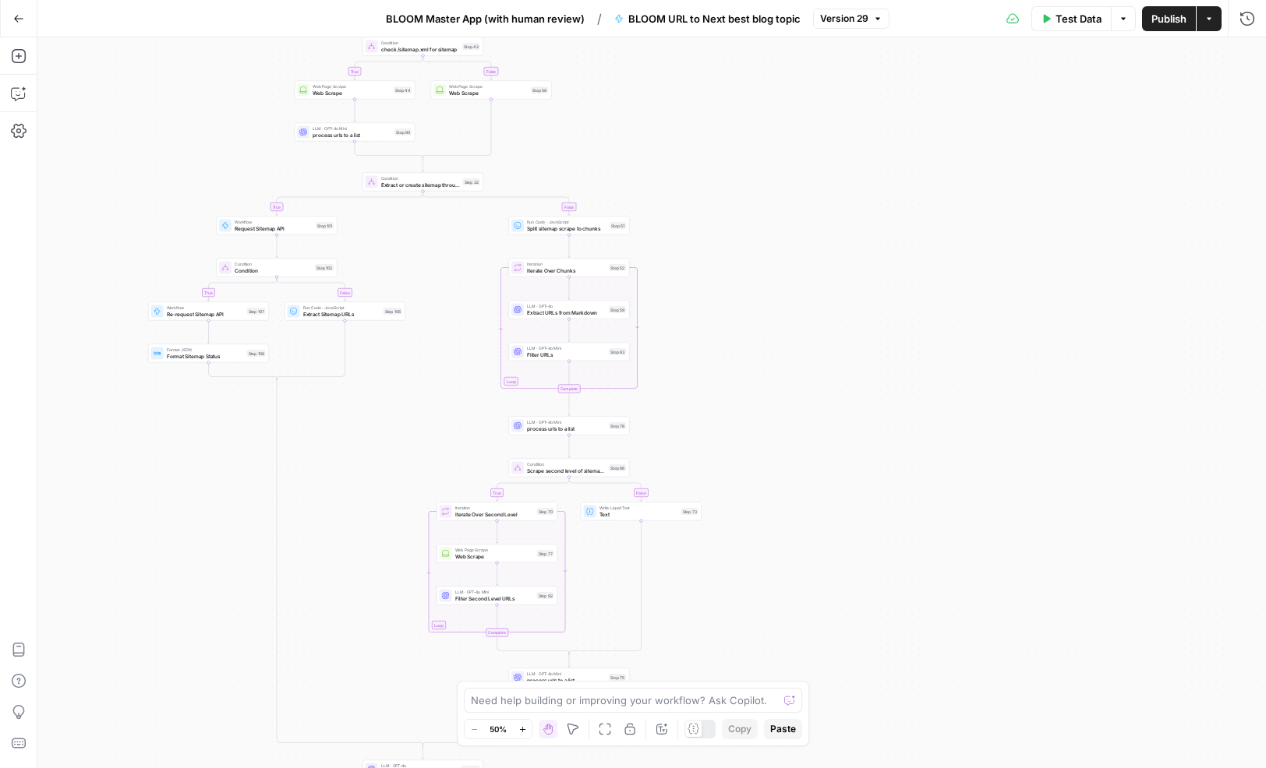
drag, startPoint x: 443, startPoint y: 542, endPoint x: 401, endPoint y: 455, distance: 96.2
click at [400, 455] on div "true false true false true false true false true false Workflow Input Settings …" at bounding box center [651, 402] width 1228 height 731
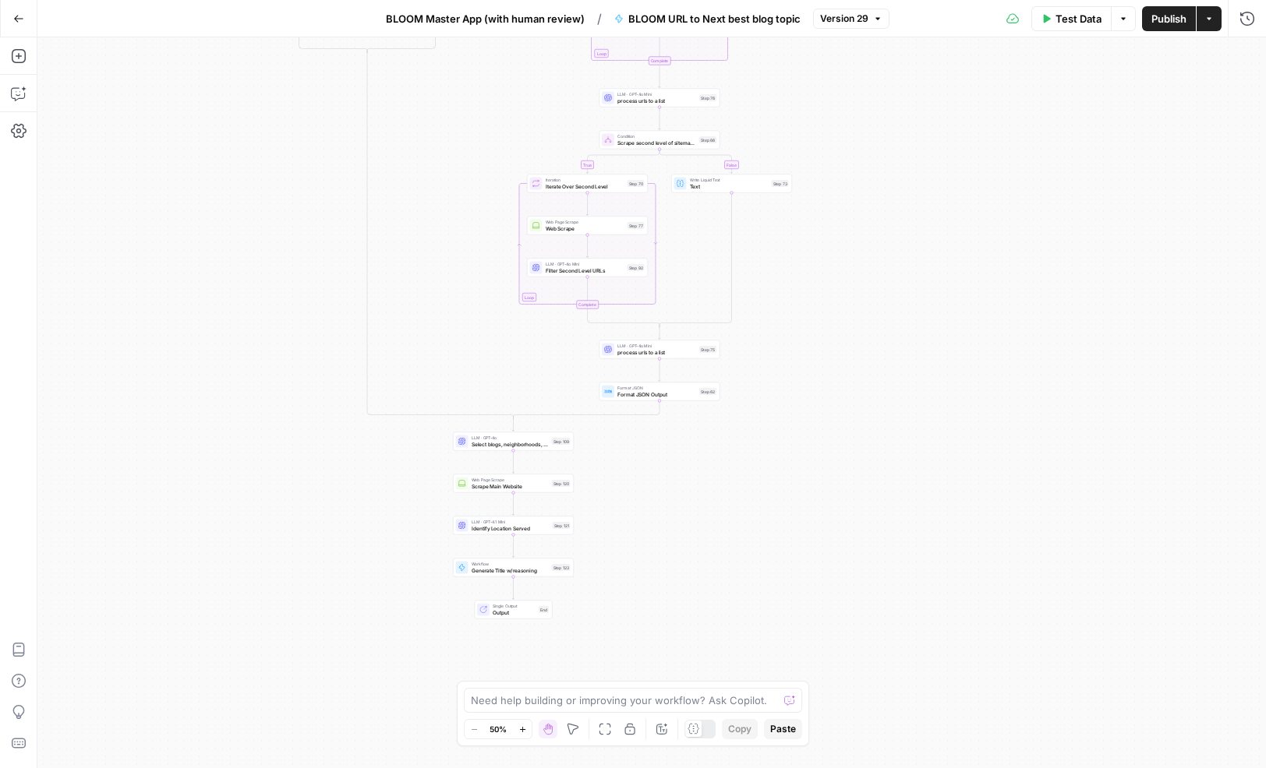
drag, startPoint x: 388, startPoint y: 468, endPoint x: 486, endPoint y: 76, distance: 404.9
click at [486, 74] on div "true false true false true false true false true false Workflow Input Settings …" at bounding box center [651, 402] width 1228 height 731
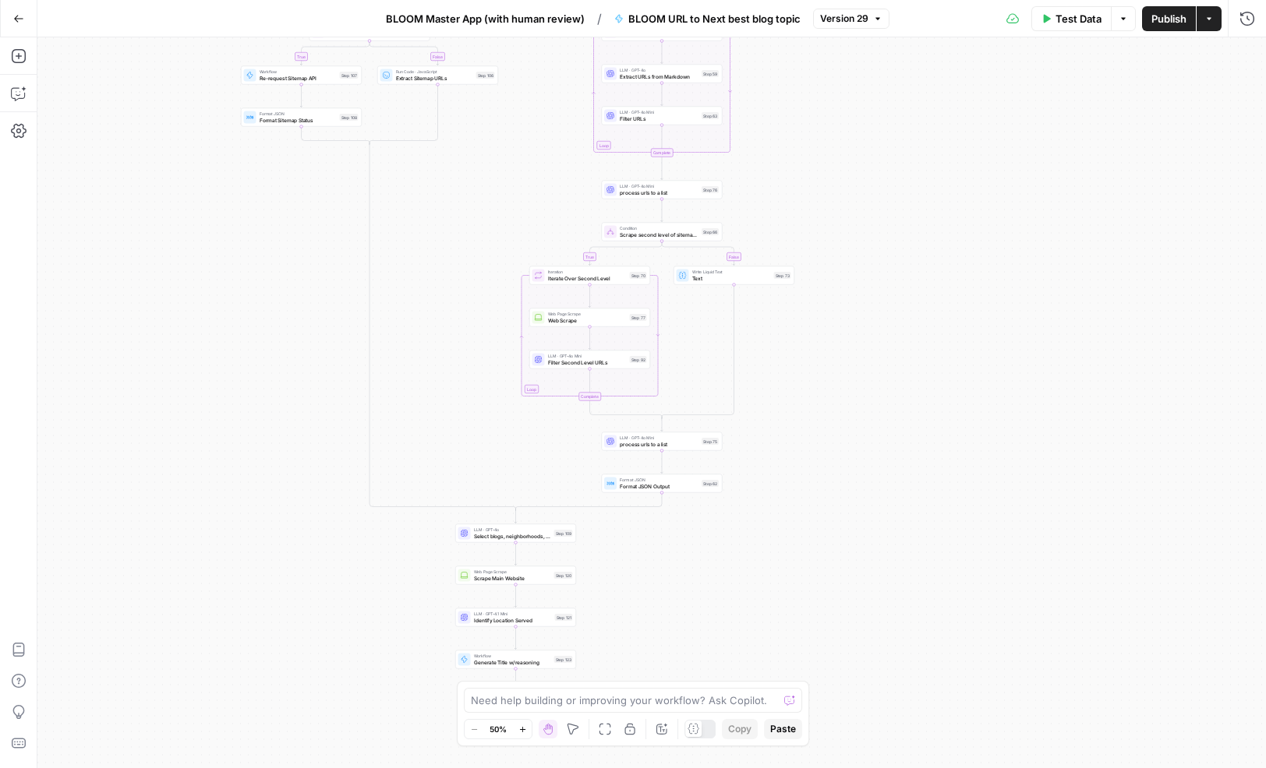
drag, startPoint x: 364, startPoint y: 171, endPoint x: 356, endPoint y: 316, distance: 144.4
click at [357, 354] on div "true false true false true false true false true false Workflow Input Settings …" at bounding box center [651, 402] width 1228 height 731
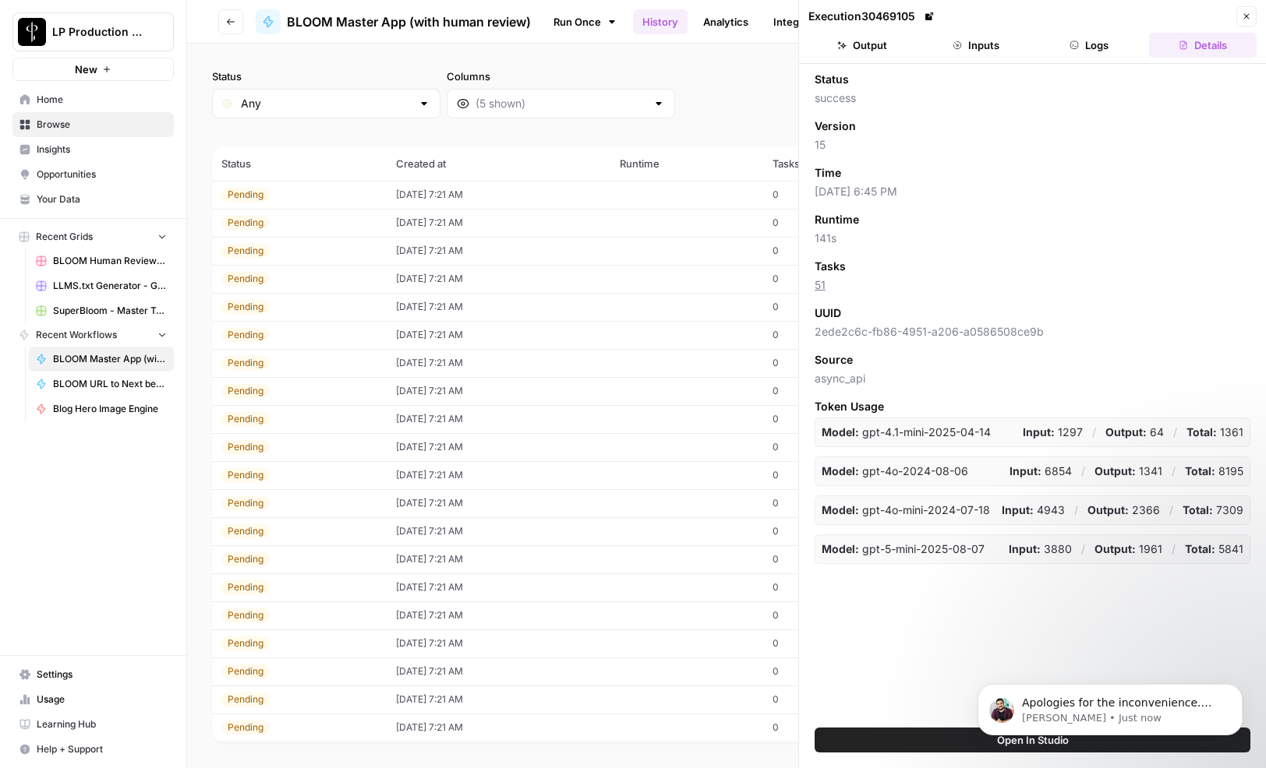
click at [676, 70] on div "Status Any Columns 2h 24h 7d 30d All Time Custom range" at bounding box center [726, 94] width 1029 height 50
click at [1162, 713] on p "Manuel • Just now" at bounding box center [1122, 719] width 201 height 14
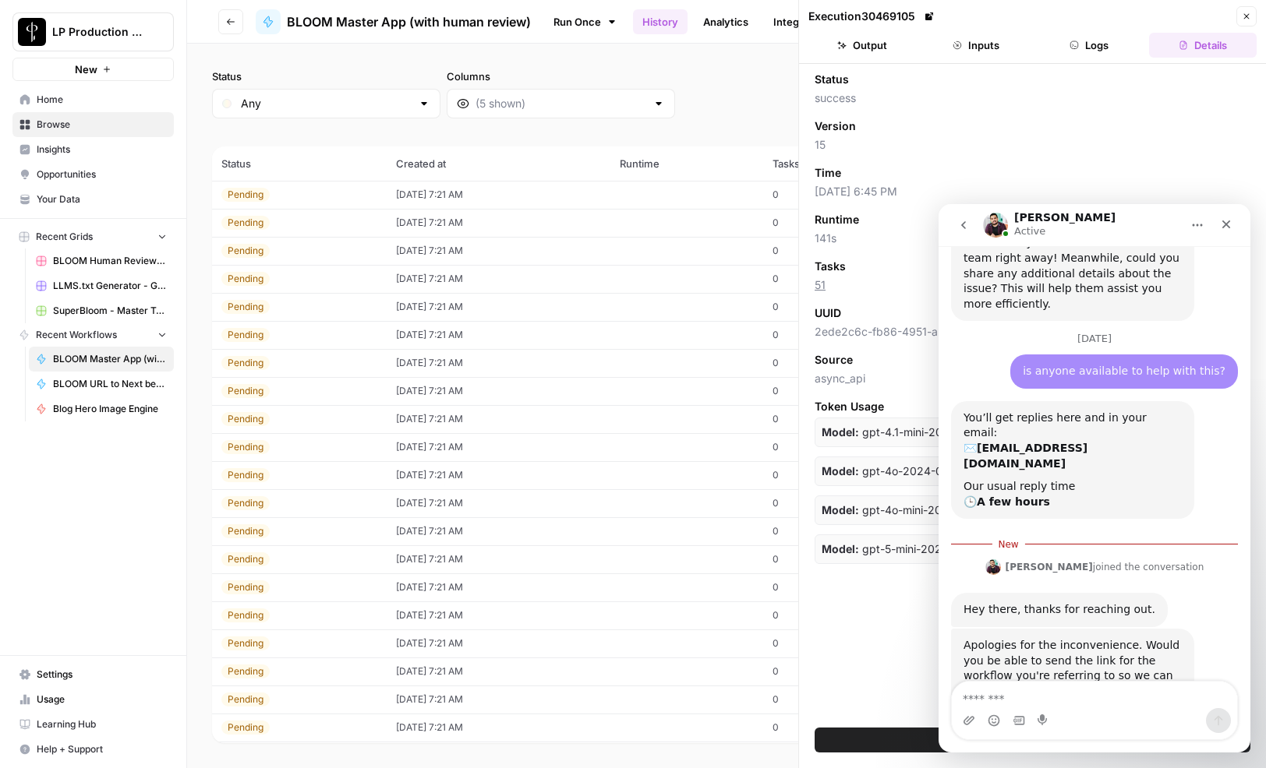
scroll to position [1070, 0]
click at [697, 86] on div "Status Any Columns 2h 24h 7d 30d All Time Custom range" at bounding box center [726, 94] width 1029 height 50
click at [1114, 696] on textarea "Message…" at bounding box center [1094, 695] width 285 height 26
paste textarea "**********"
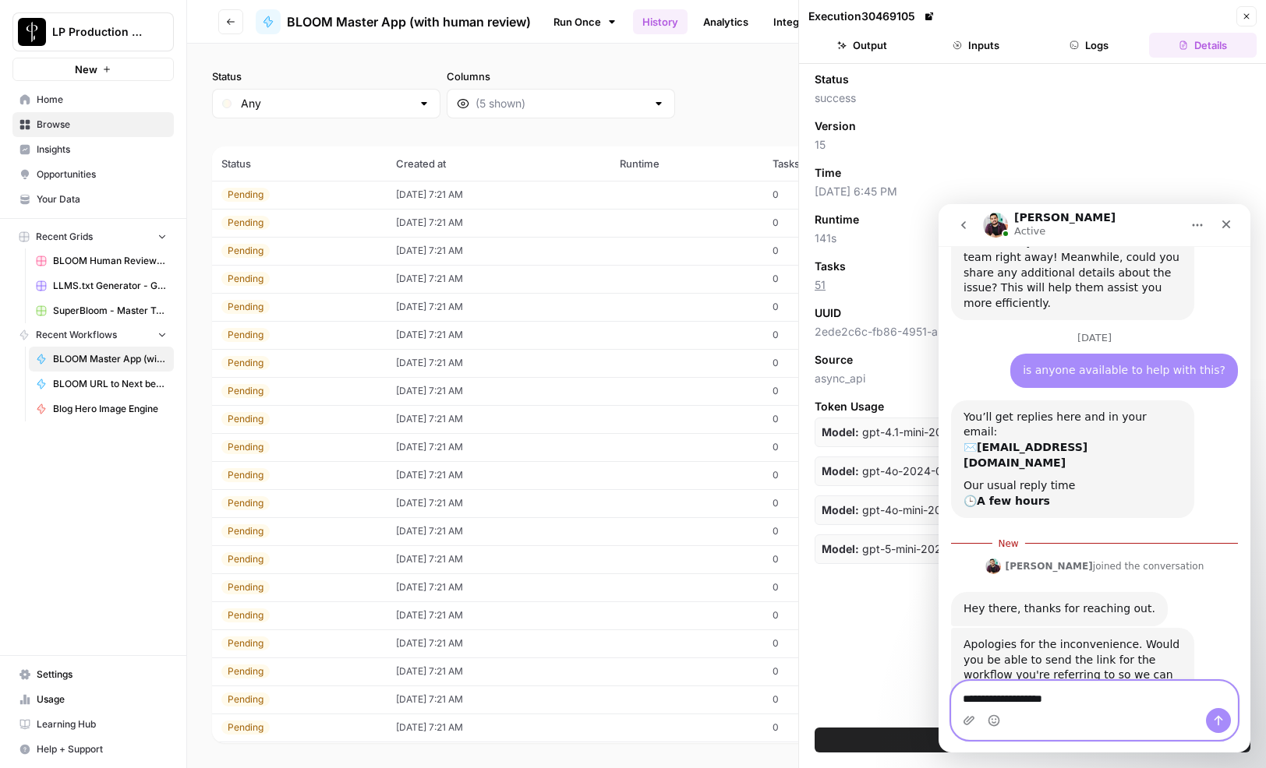
type textarea "**********"
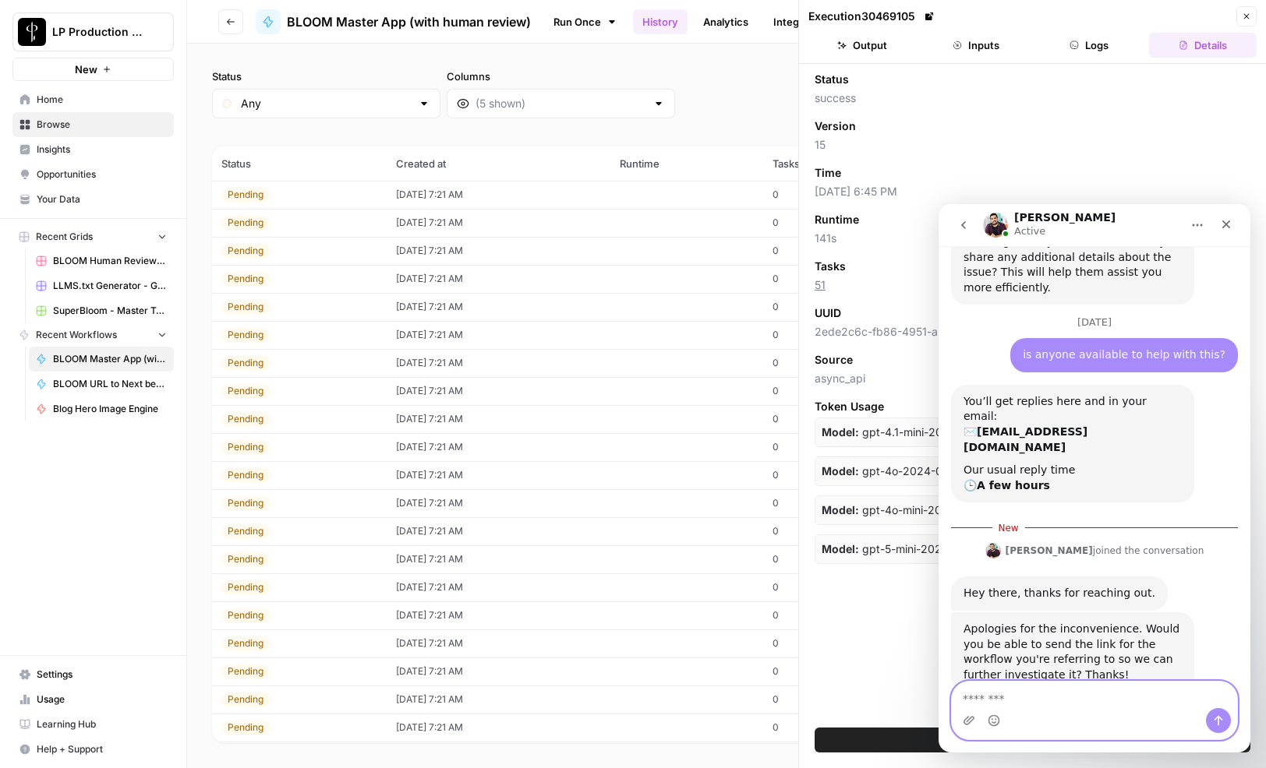
scroll to position [1121, 0]
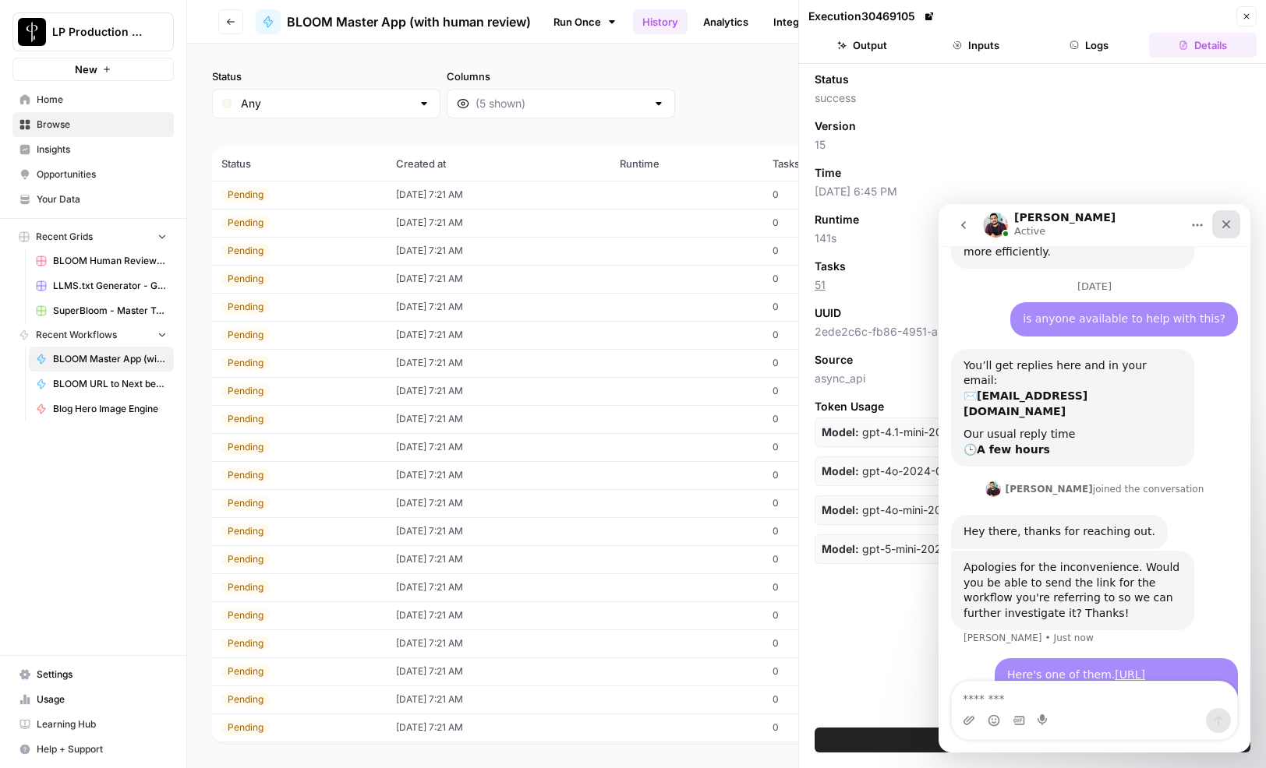
click at [1227, 221] on icon "Close" at bounding box center [1226, 224] width 12 height 12
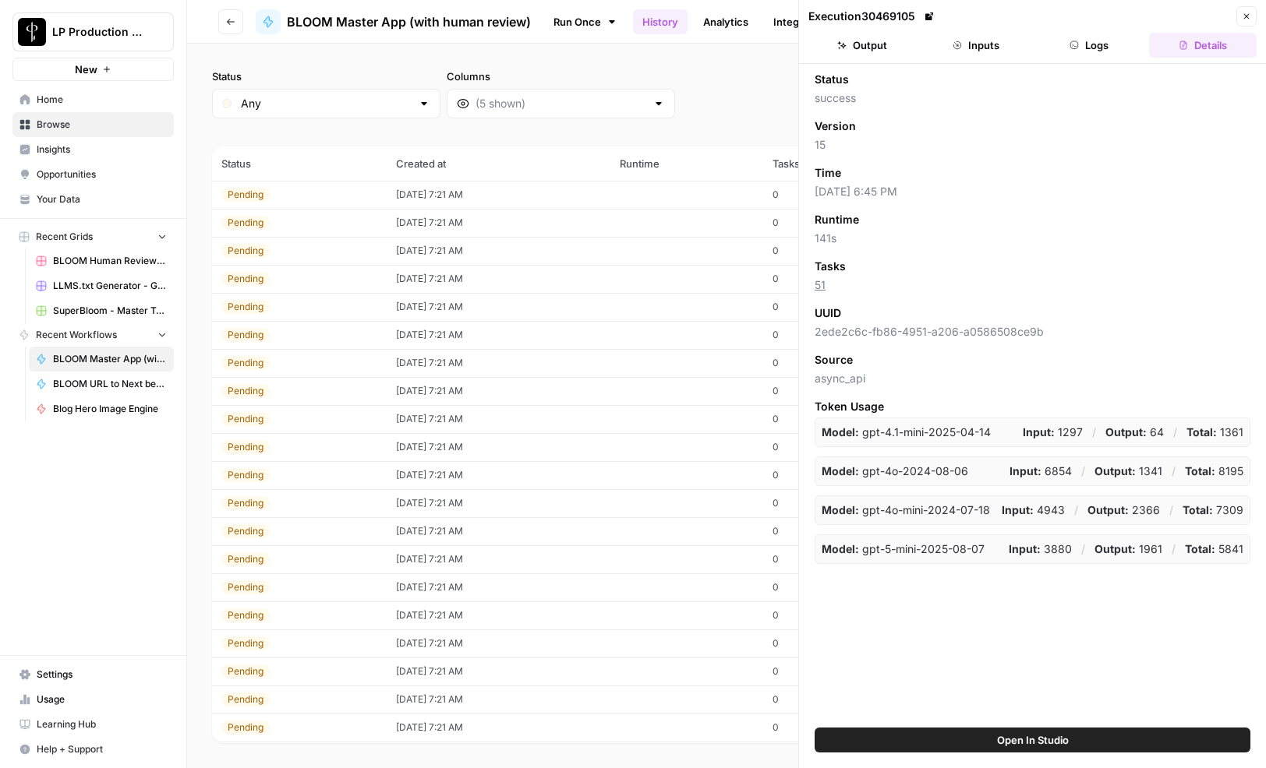
click at [1083, 43] on button "Logs" at bounding box center [1090, 45] width 108 height 25
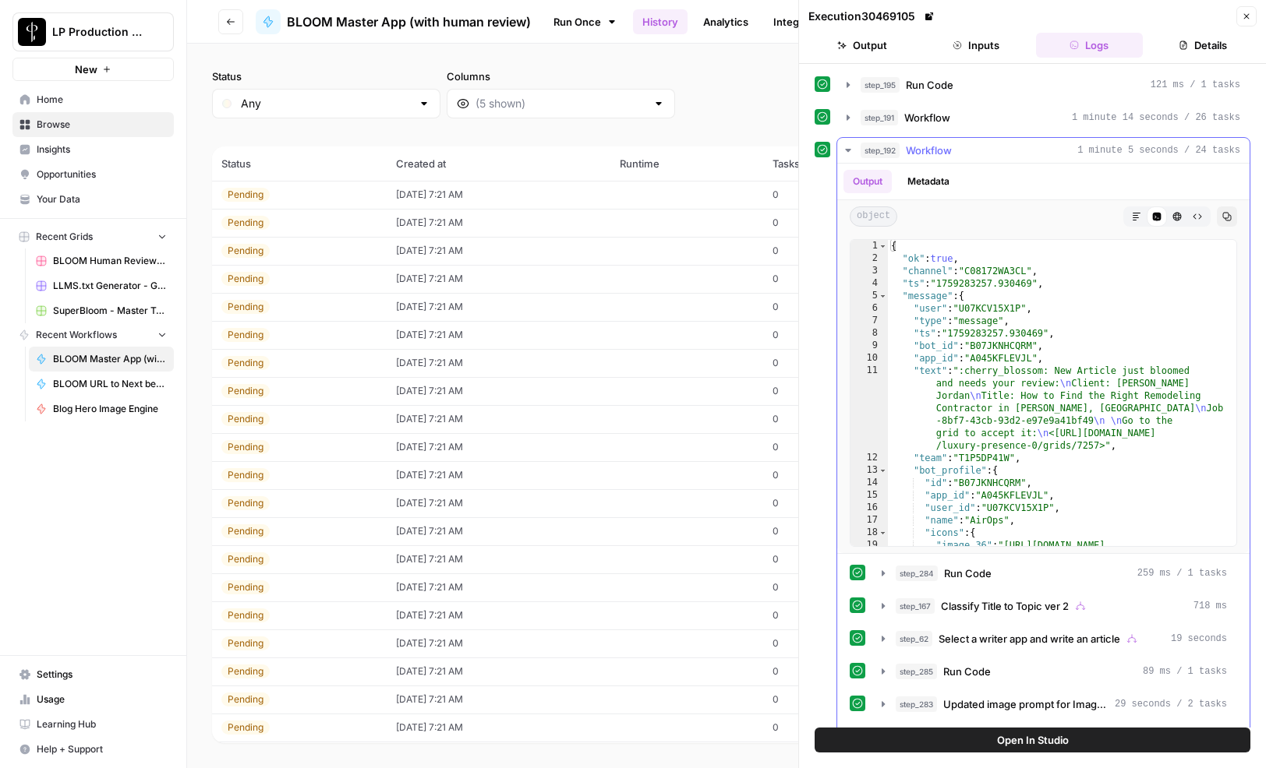
click at [845, 149] on icon "button" at bounding box center [848, 150] width 12 height 12
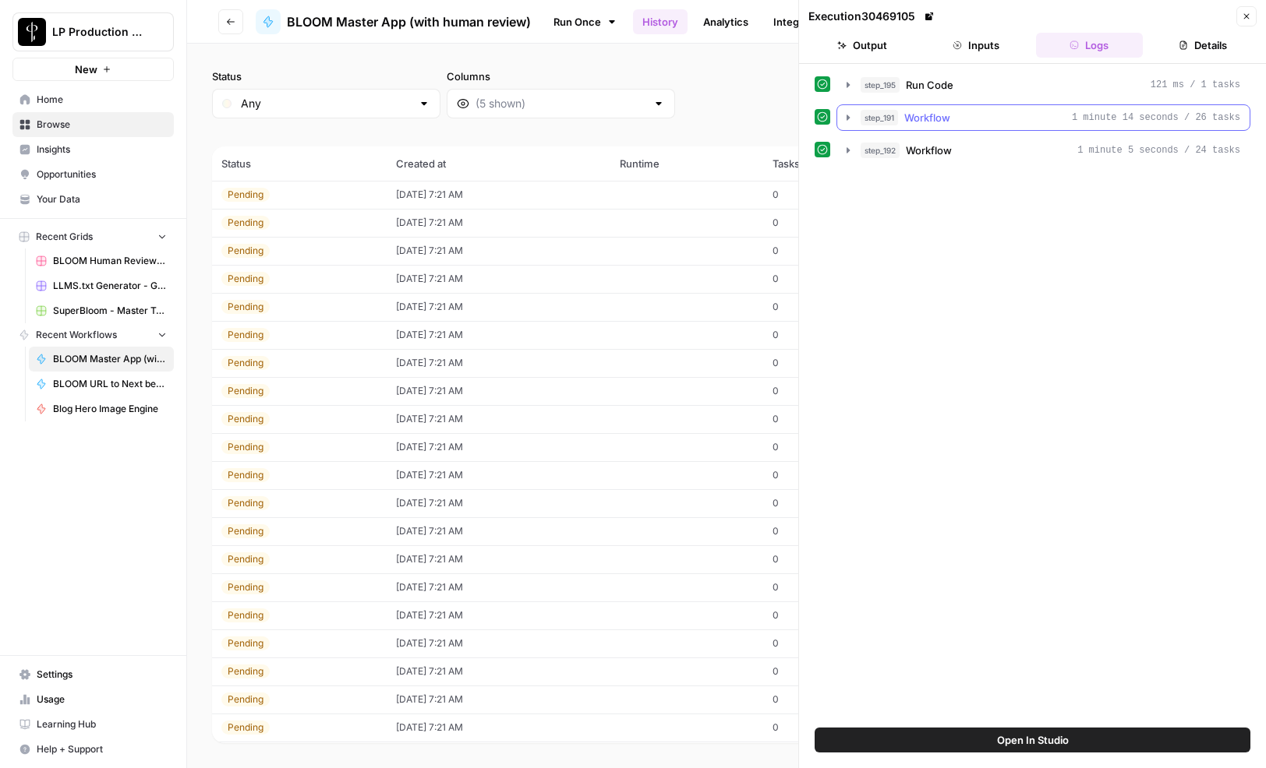
click at [851, 116] on icon "button" at bounding box center [848, 117] width 12 height 12
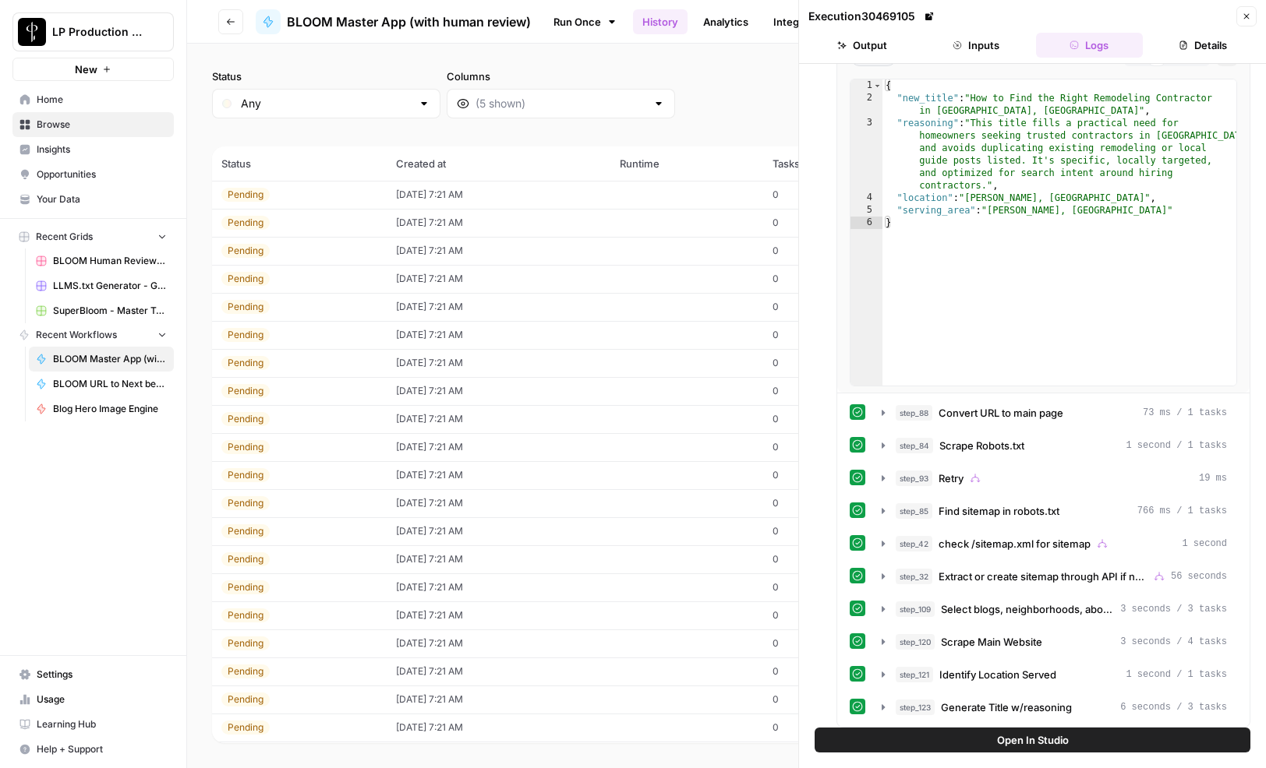
scroll to position [168, 0]
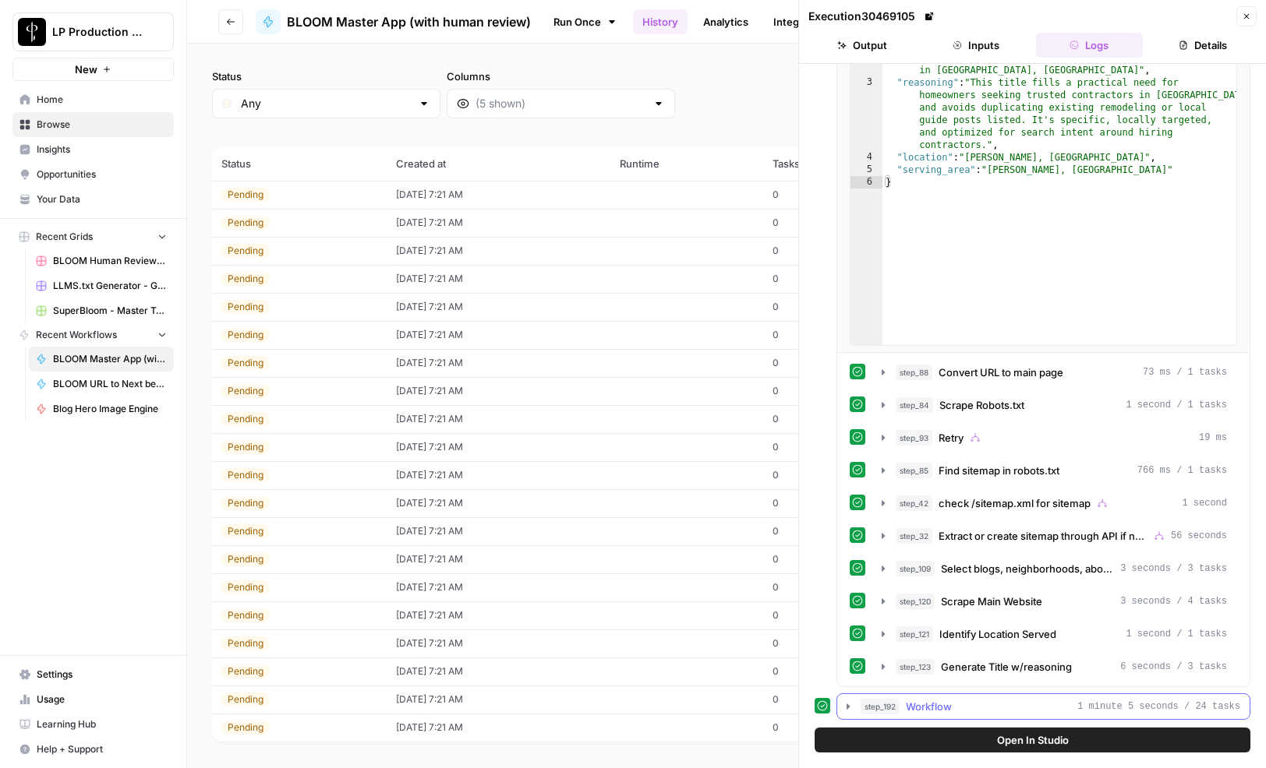
click at [848, 705] on icon "button" at bounding box center [848, 707] width 12 height 12
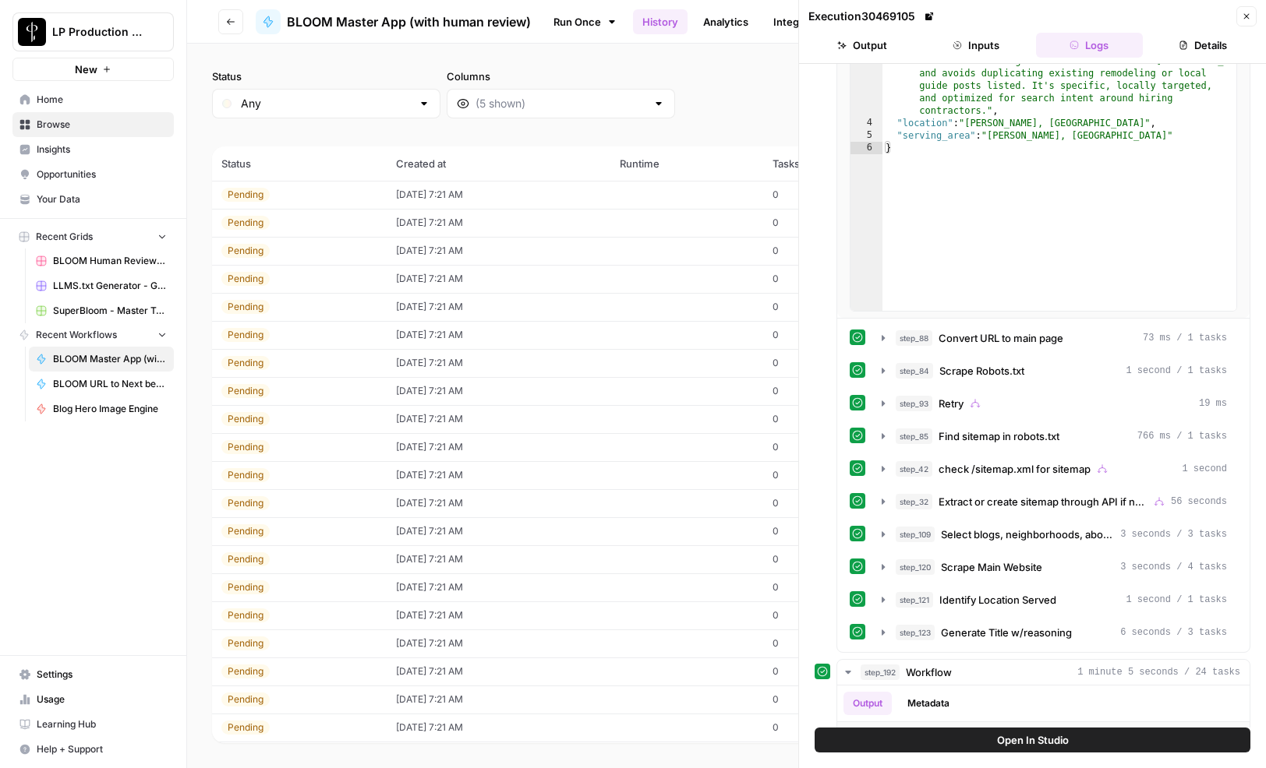
scroll to position [0, 0]
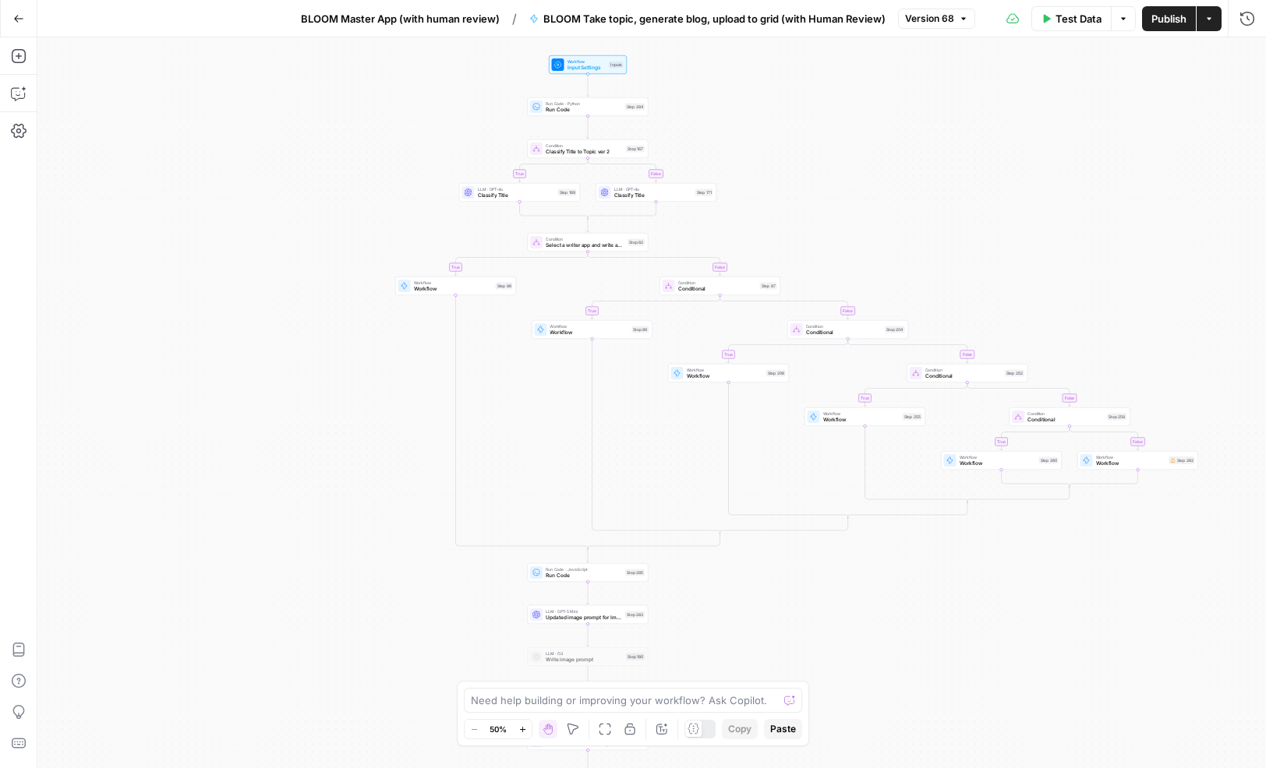
drag, startPoint x: 255, startPoint y: 154, endPoint x: 400, endPoint y: 385, distance: 273.1
click at [400, 385] on div "true false true false true false true false true false true false Workflow Inpu…" at bounding box center [651, 402] width 1228 height 731
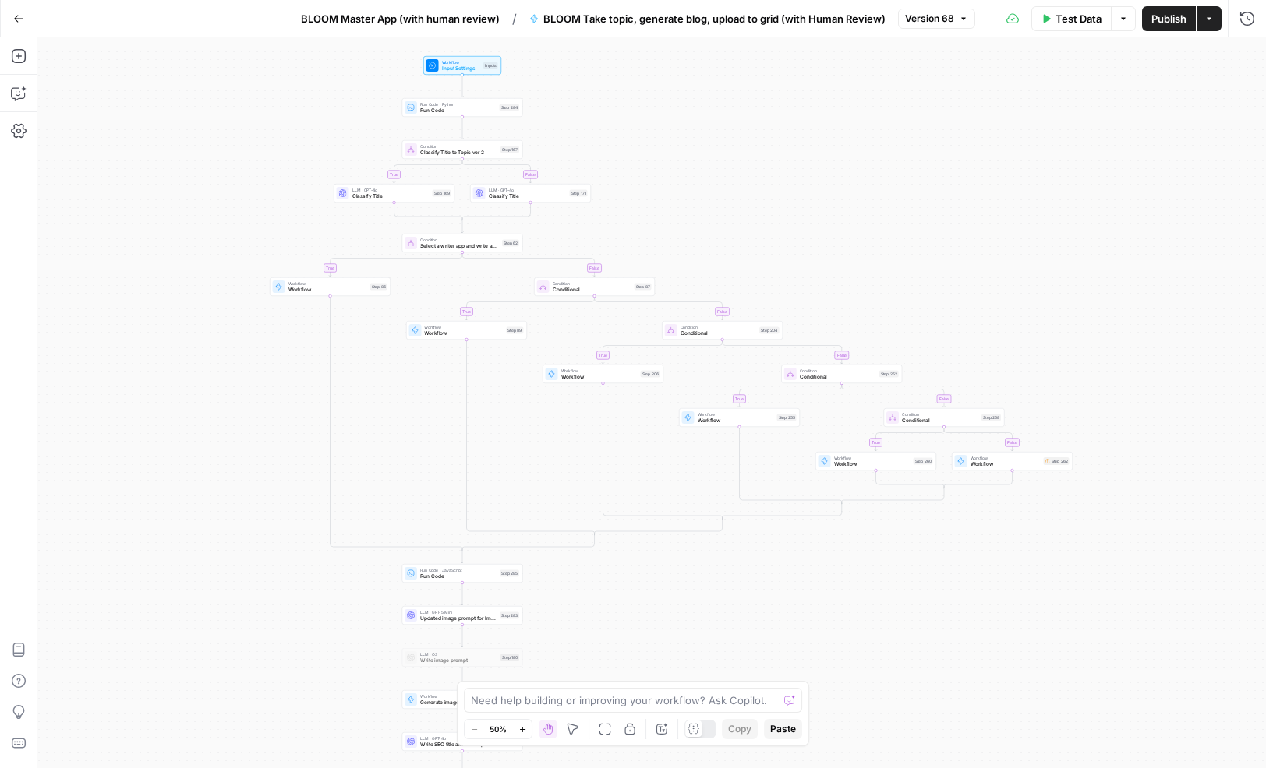
drag, startPoint x: 424, startPoint y: 217, endPoint x: 298, endPoint y: 217, distance: 125.5
click at [298, 217] on div "true false true false true false true false true false true false Workflow Inpu…" at bounding box center [651, 402] width 1228 height 731
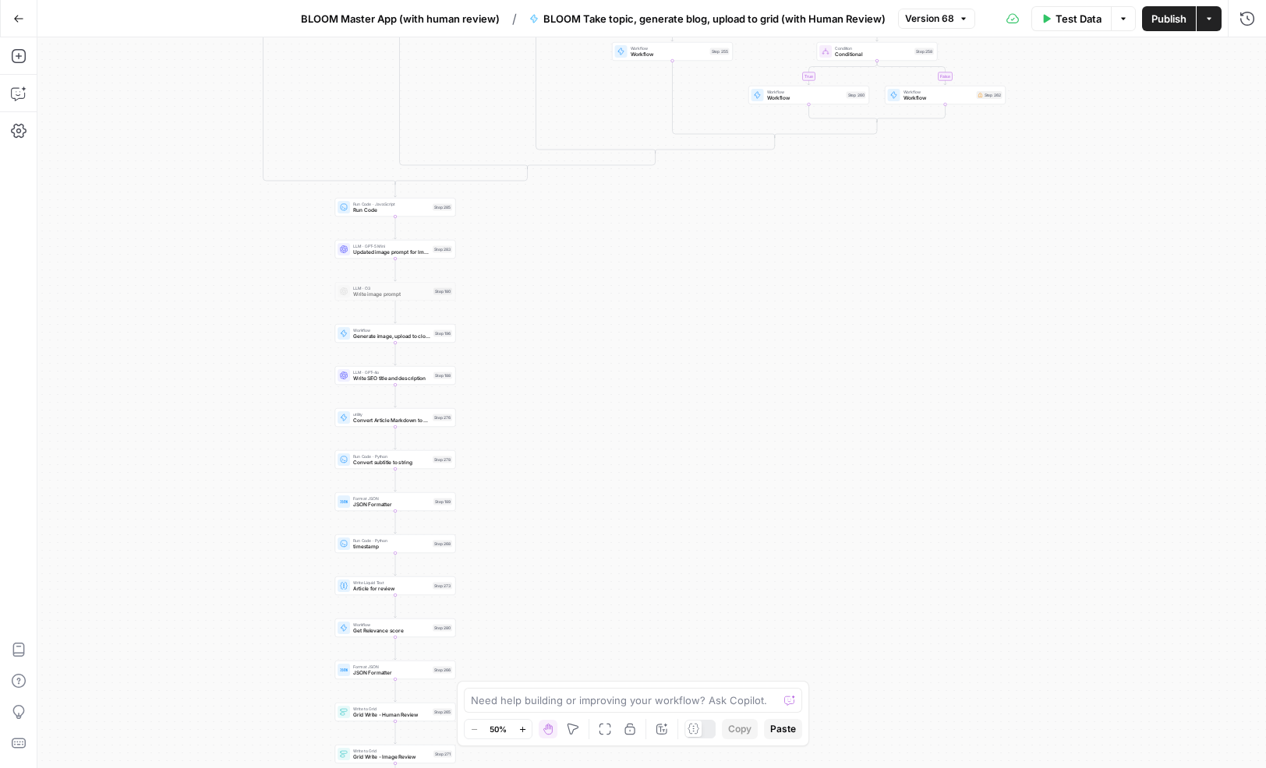
drag, startPoint x: 288, startPoint y: 520, endPoint x: 232, endPoint y: 185, distance: 338.9
click at [232, 185] on div "true false true false true false true false true false true false Workflow Inpu…" at bounding box center [651, 402] width 1228 height 731
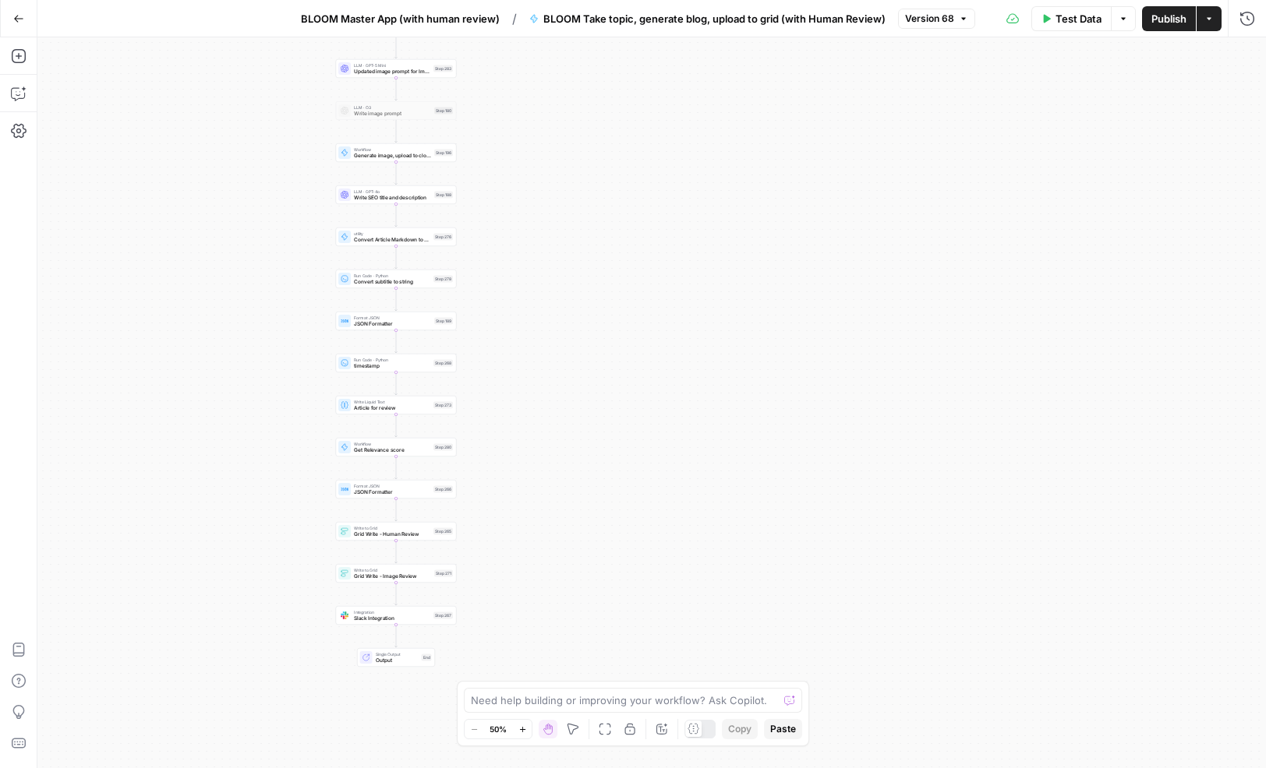
drag, startPoint x: 290, startPoint y: 673, endPoint x: 290, endPoint y: 488, distance: 184.7
click at [290, 488] on div "true false true false true false true false true false true false Workflow Inpu…" at bounding box center [651, 402] width 1228 height 731
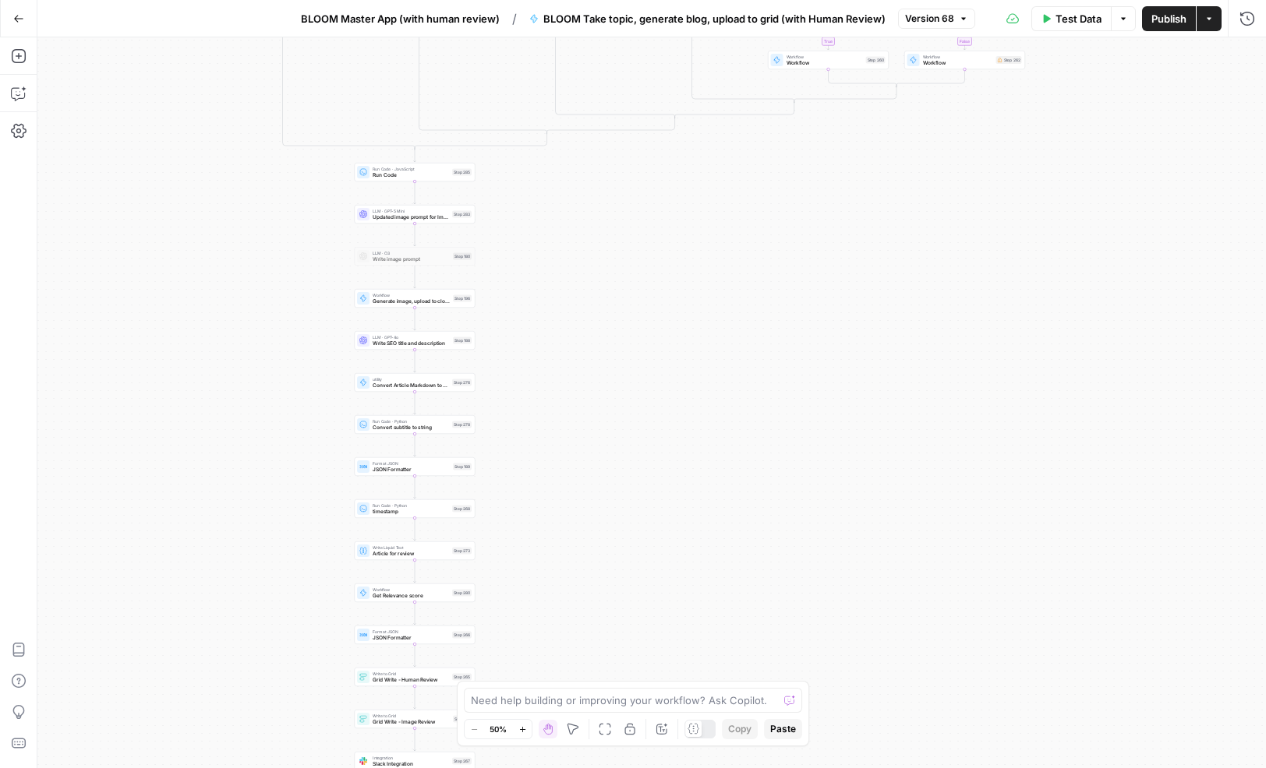
drag, startPoint x: 307, startPoint y: 157, endPoint x: 327, endPoint y: 317, distance: 161.7
click at [327, 317] on div "true false true false true false true false true false true false Workflow Inpu…" at bounding box center [651, 402] width 1228 height 731
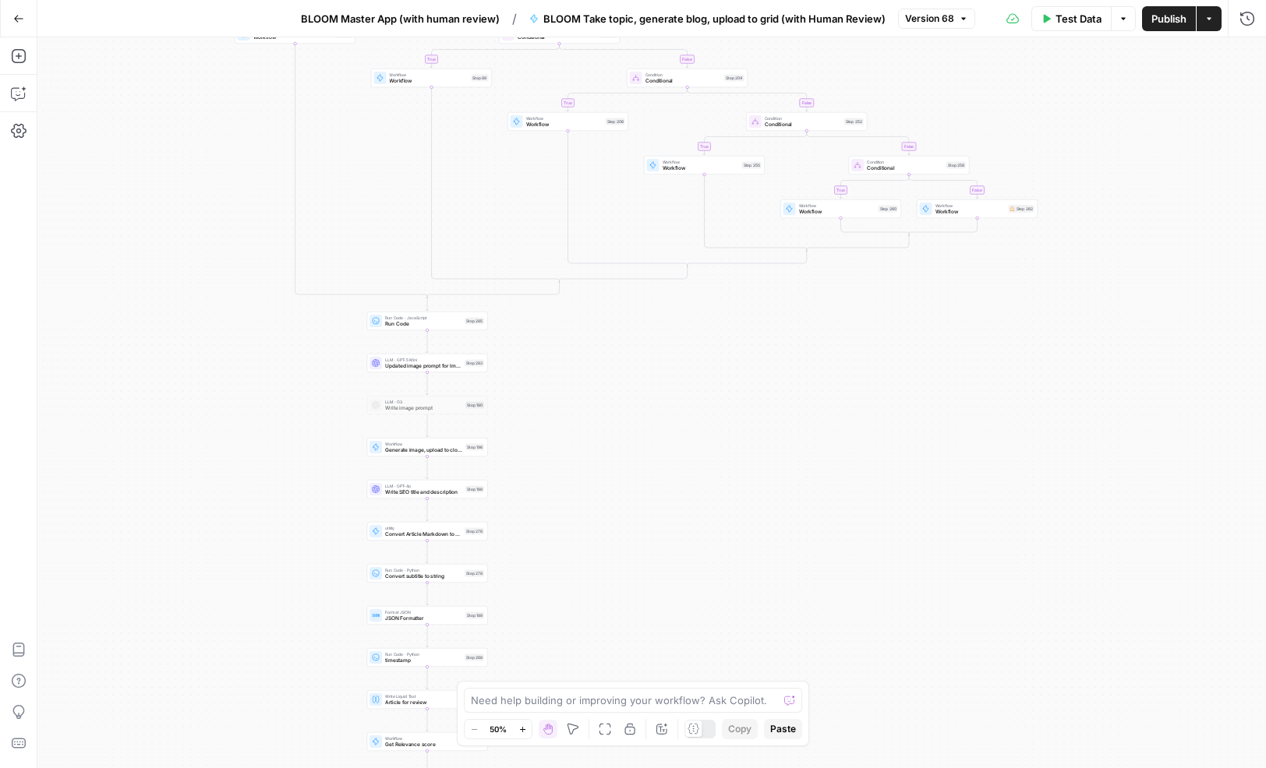
drag, startPoint x: 291, startPoint y: 133, endPoint x: 303, endPoint y: 282, distance: 149.4
click at [303, 282] on div "true false true false true false true false true false true false Workflow Inpu…" at bounding box center [651, 402] width 1228 height 731
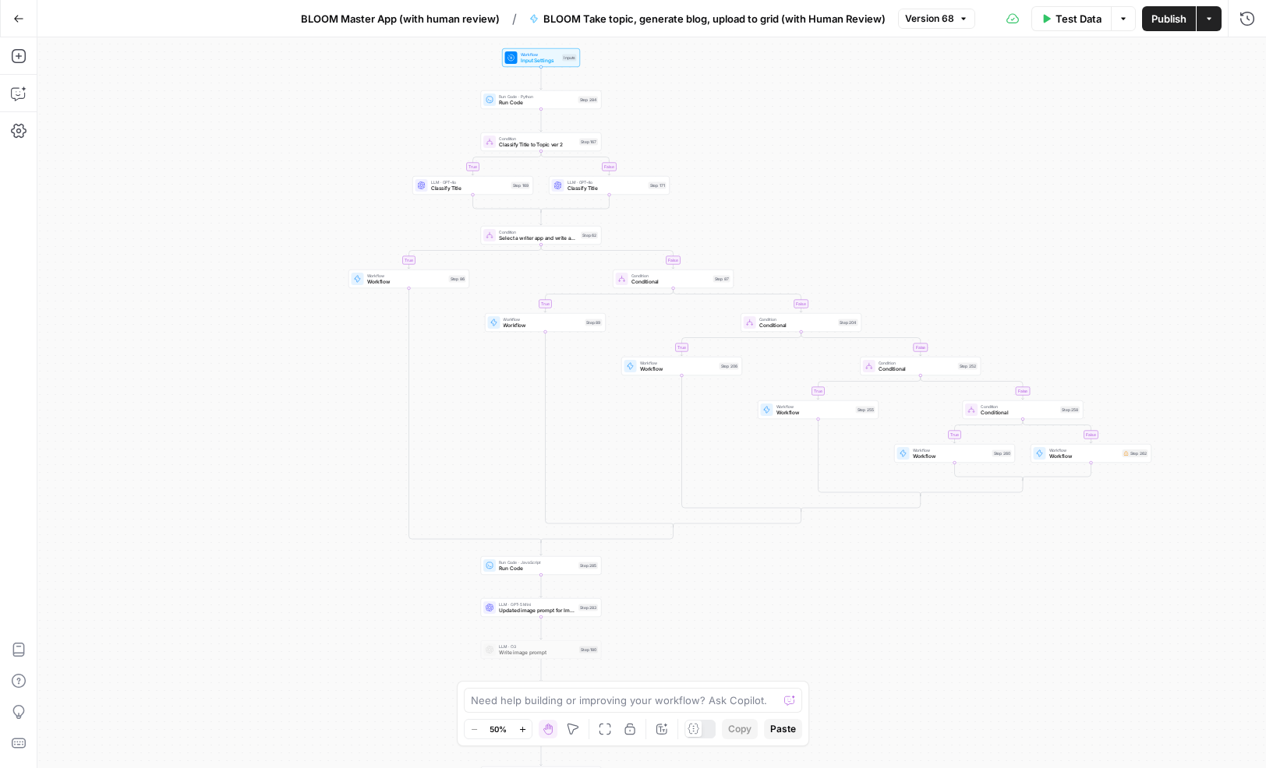
drag, startPoint x: 502, startPoint y: 210, endPoint x: 616, endPoint y: 448, distance: 263.5
click at [616, 448] on div "true false true false true false true false true false true false Workflow Inpu…" at bounding box center [651, 402] width 1228 height 731
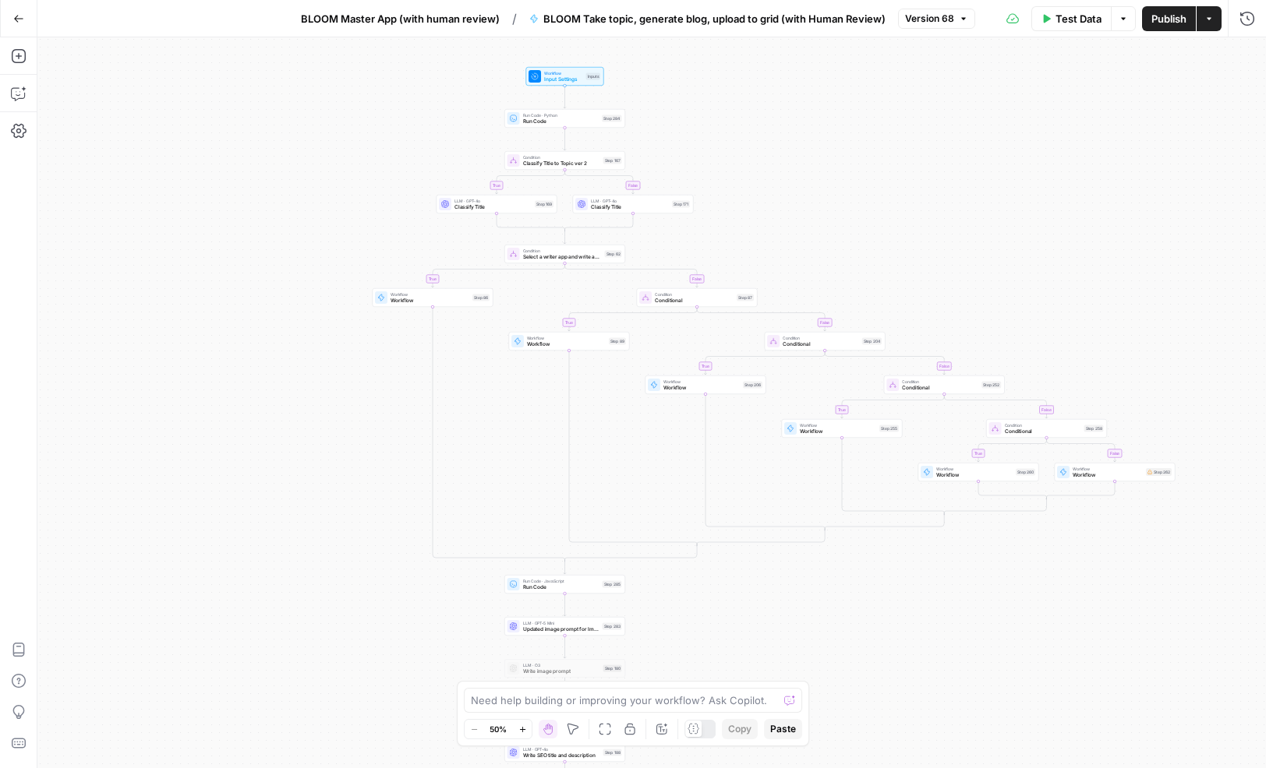
drag, startPoint x: 994, startPoint y: 238, endPoint x: 978, endPoint y: 256, distance: 24.3
click at [978, 256] on div "true false true false true false true false true false true false Workflow Inpu…" at bounding box center [651, 402] width 1228 height 731
click at [402, 448] on div "true false true false true false true false true false true false Workflow Inpu…" at bounding box center [651, 402] width 1228 height 731
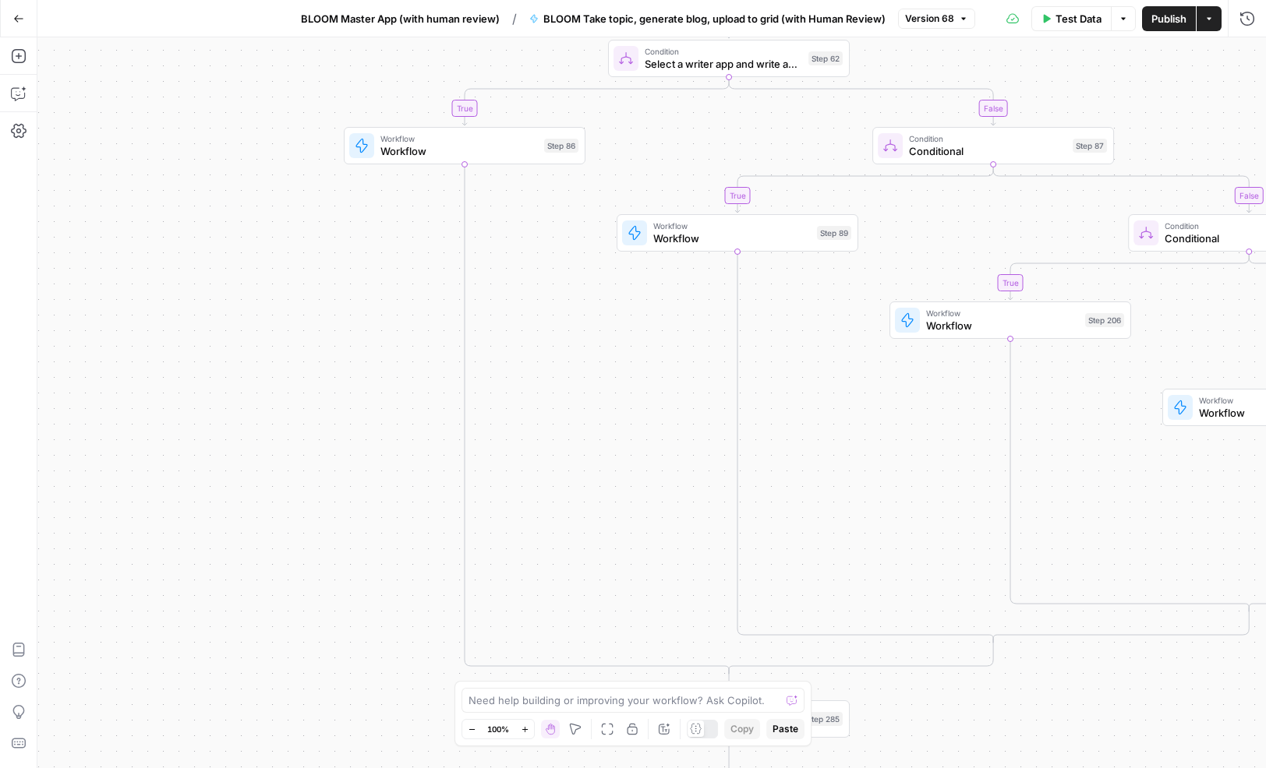
click at [472, 731] on icon "button" at bounding box center [472, 730] width 9 height 9
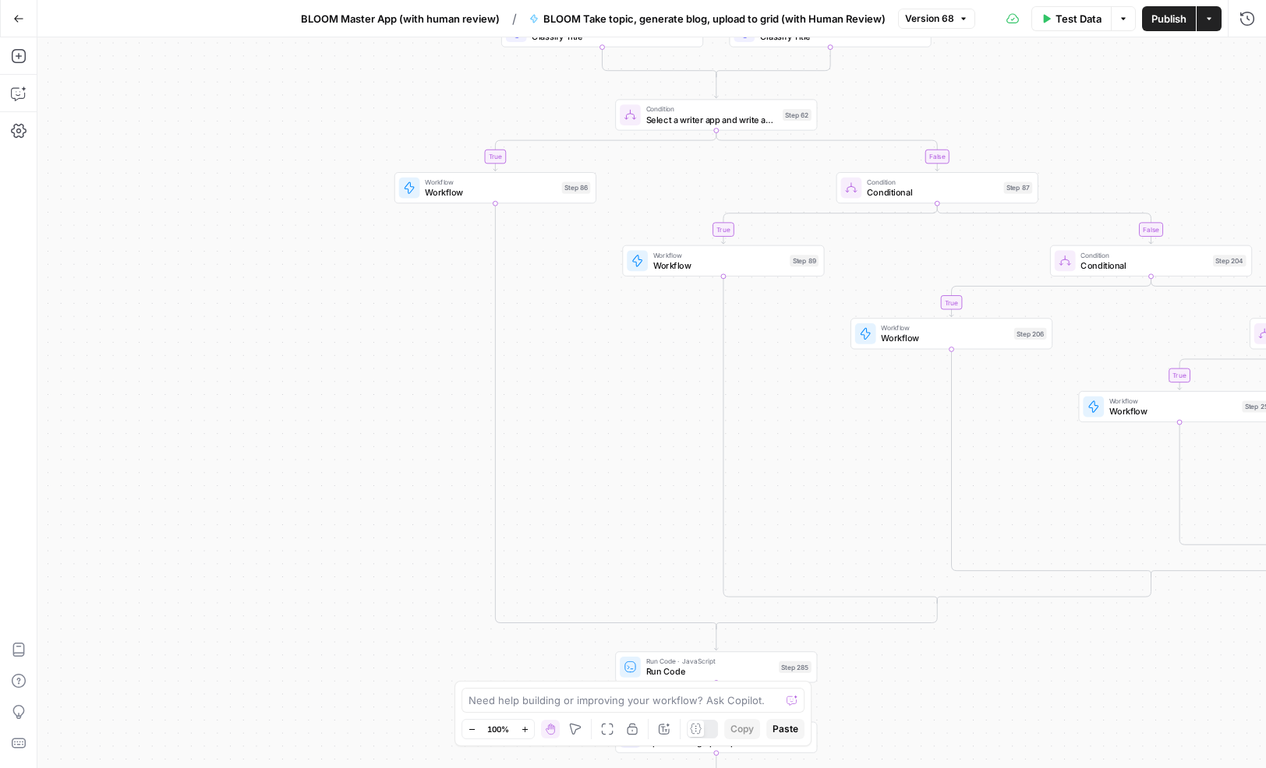
click at [472, 731] on icon "button" at bounding box center [472, 730] width 9 height 9
click at [472, 731] on icon "button" at bounding box center [474, 730] width 9 height 9
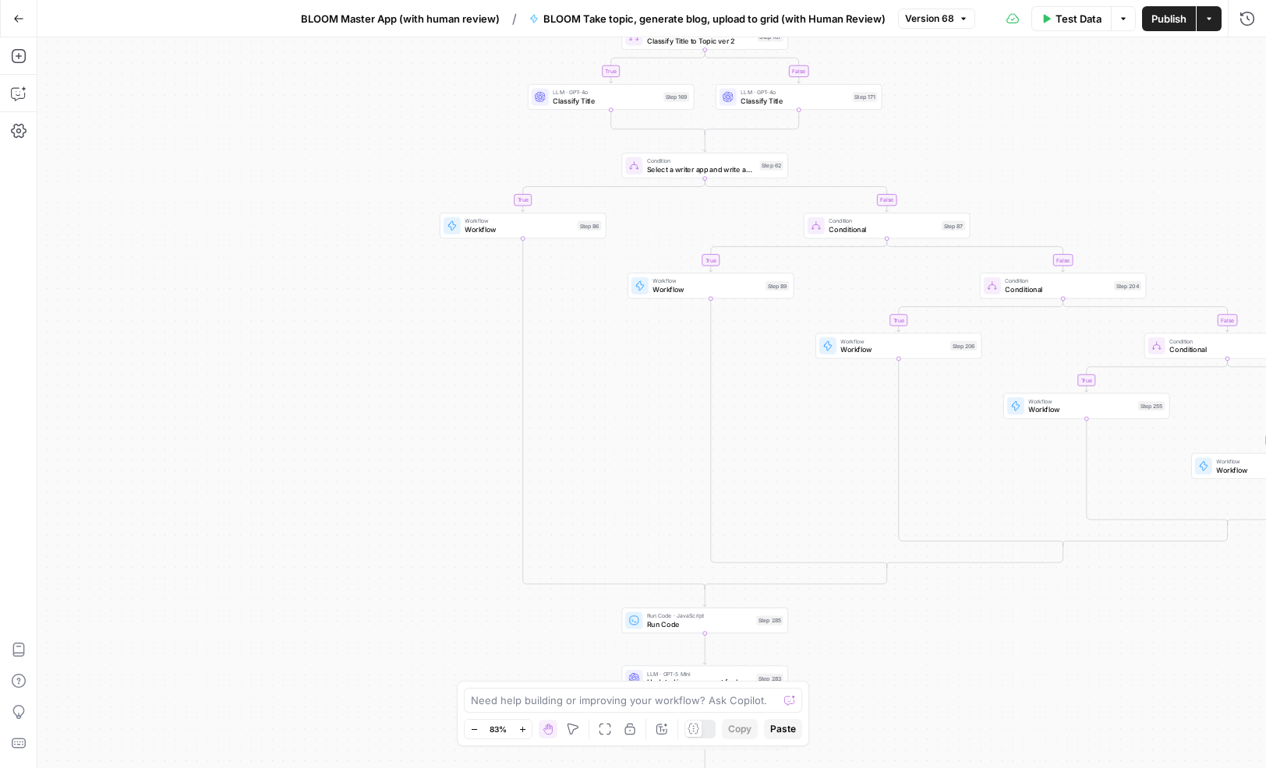
click at [472, 731] on icon "button" at bounding box center [474, 730] width 9 height 9
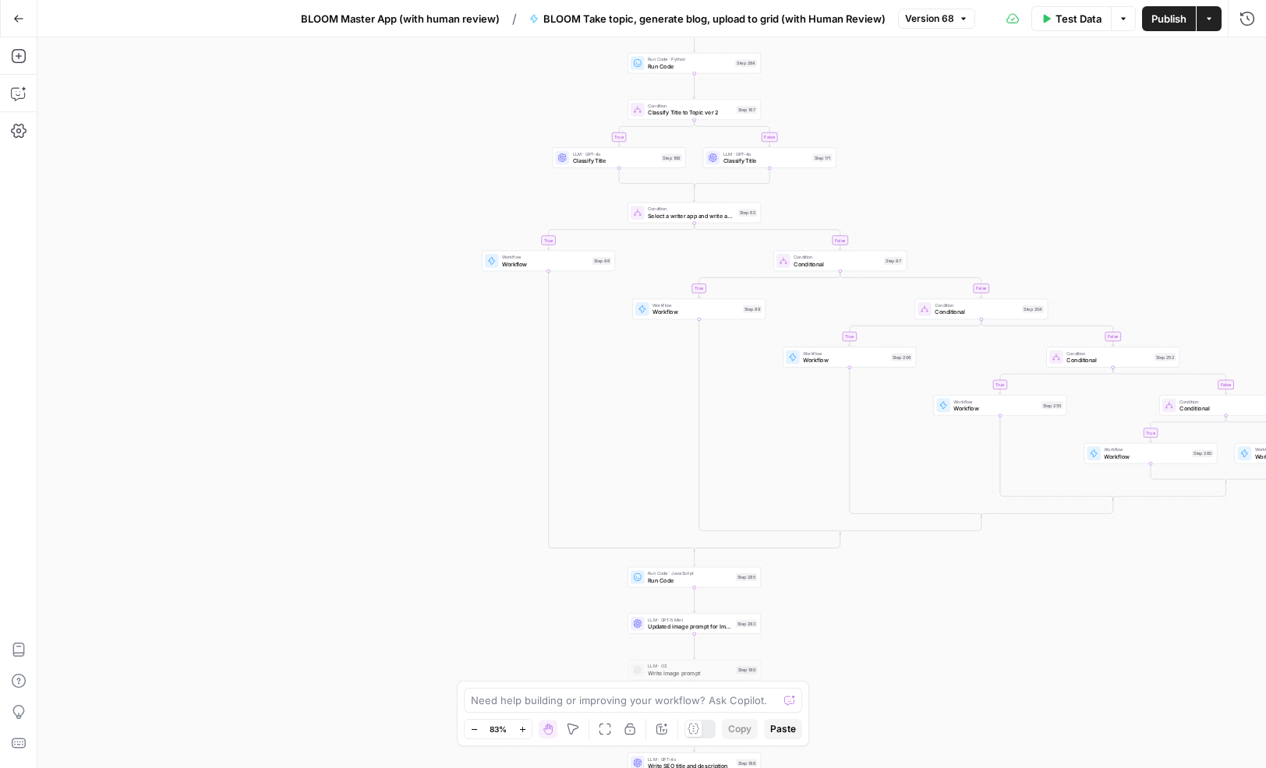
click at [472, 731] on icon "button" at bounding box center [474, 730] width 9 height 9
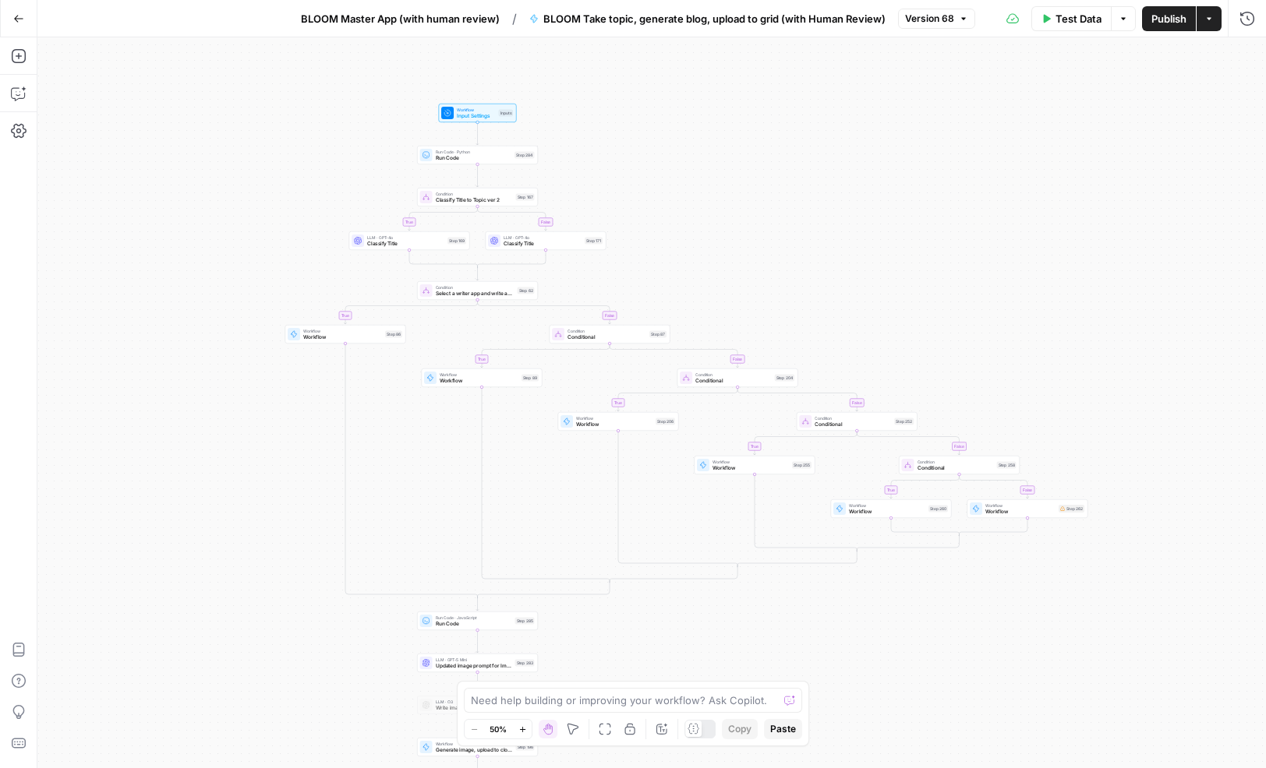
drag, startPoint x: 546, startPoint y: 456, endPoint x: 238, endPoint y: 129, distance: 449.3
click at [334, 515] on div "true false true false true false true false true false true false Workflow Inpu…" at bounding box center [651, 402] width 1228 height 731
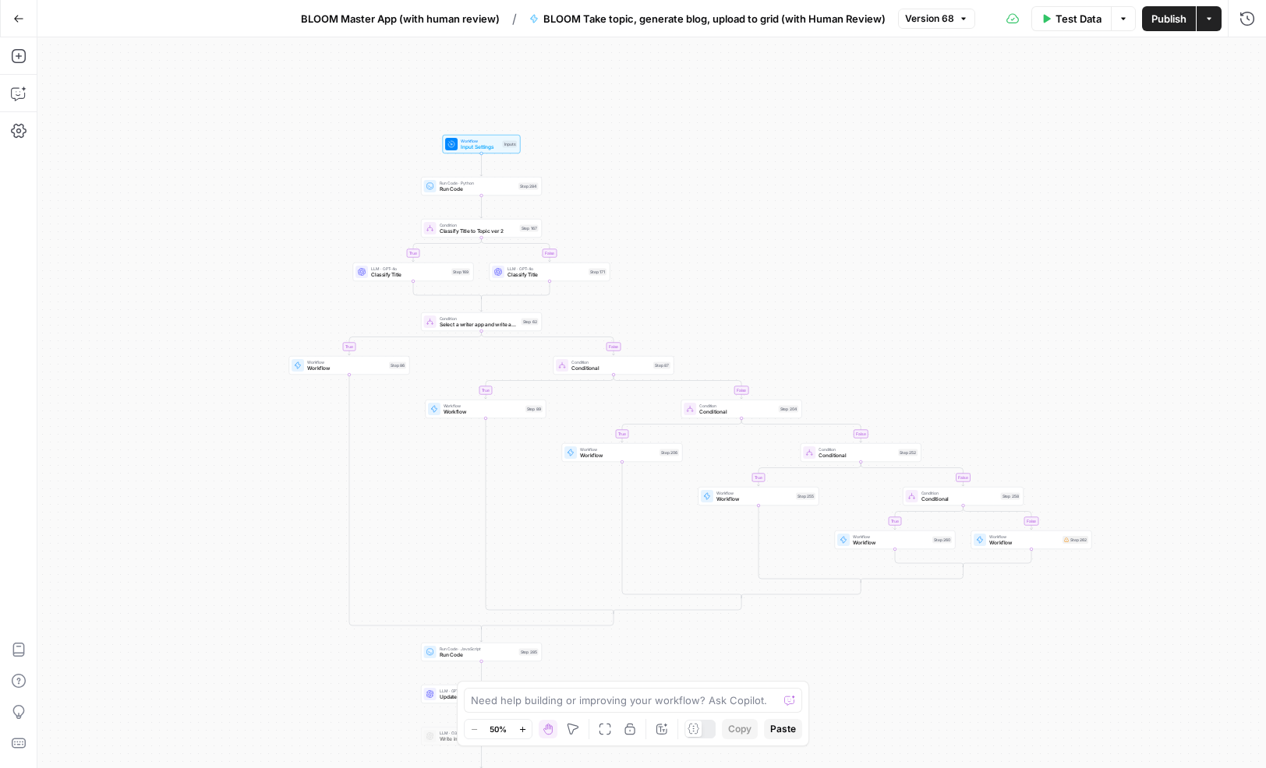
drag, startPoint x: 329, startPoint y: 271, endPoint x: 322, endPoint y: 189, distance: 82.9
click at [323, 189] on div "true false true false true false true false true false true false Workflow Inpu…" at bounding box center [651, 402] width 1228 height 731
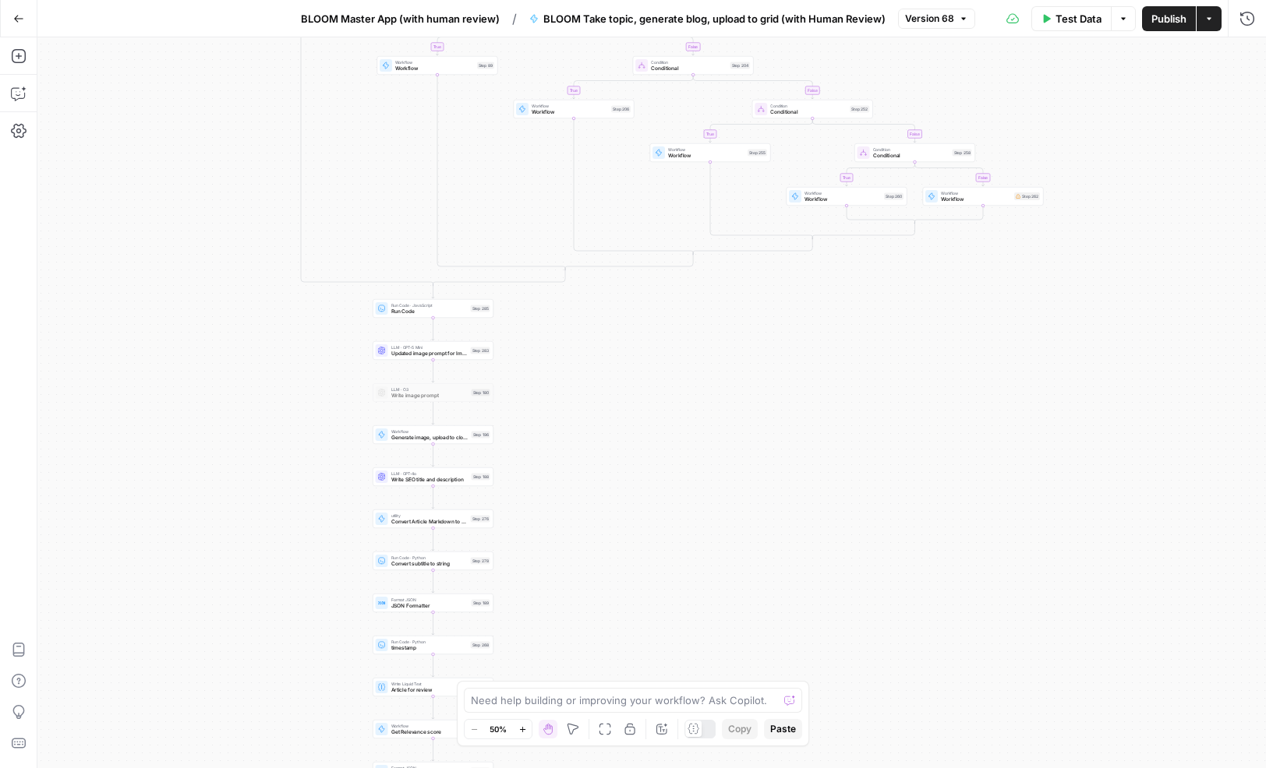
drag, startPoint x: 286, startPoint y: 514, endPoint x: 245, endPoint y: 263, distance: 253.6
click at [245, 263] on div "true false true false true false true false true false true false Workflow Inpu…" at bounding box center [651, 402] width 1228 height 731
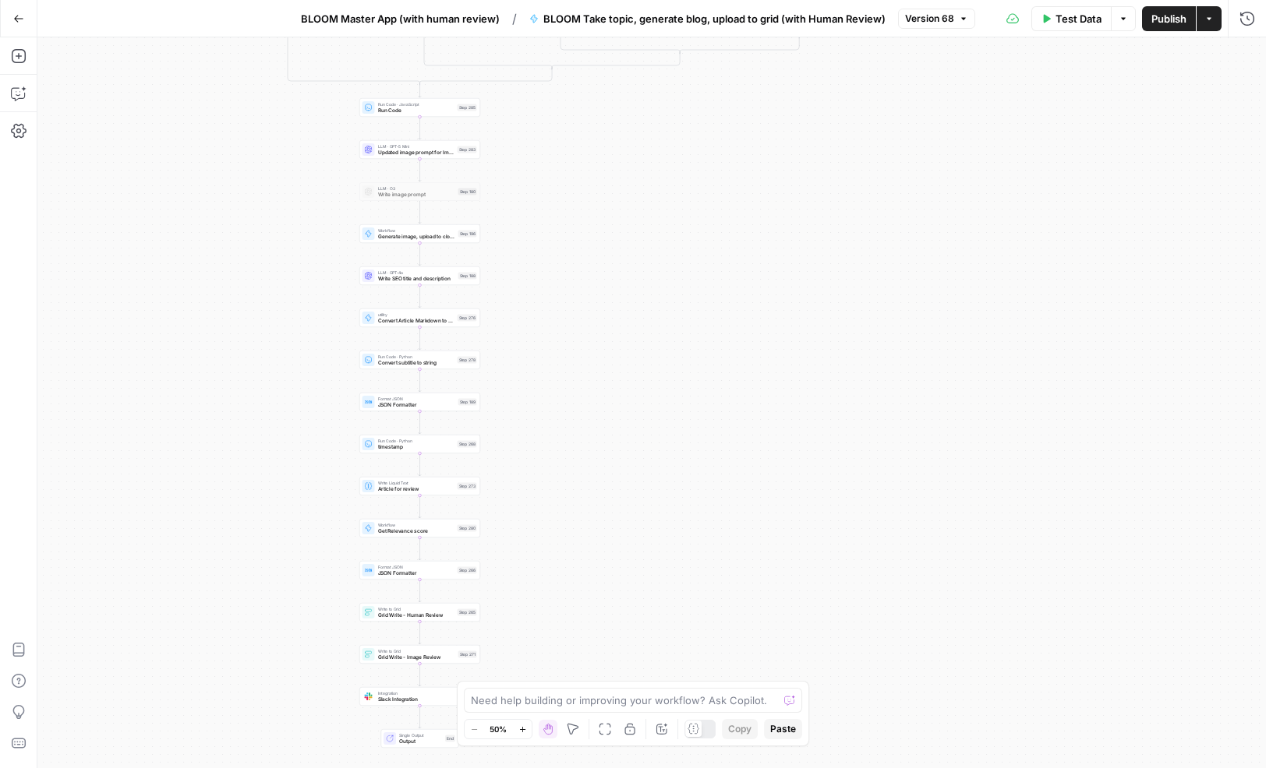
drag, startPoint x: 291, startPoint y: 563, endPoint x: 280, endPoint y: 385, distance: 178.9
click at [281, 384] on div "true false true false true false true false true false true false Workflow Inpu…" at bounding box center [651, 402] width 1228 height 731
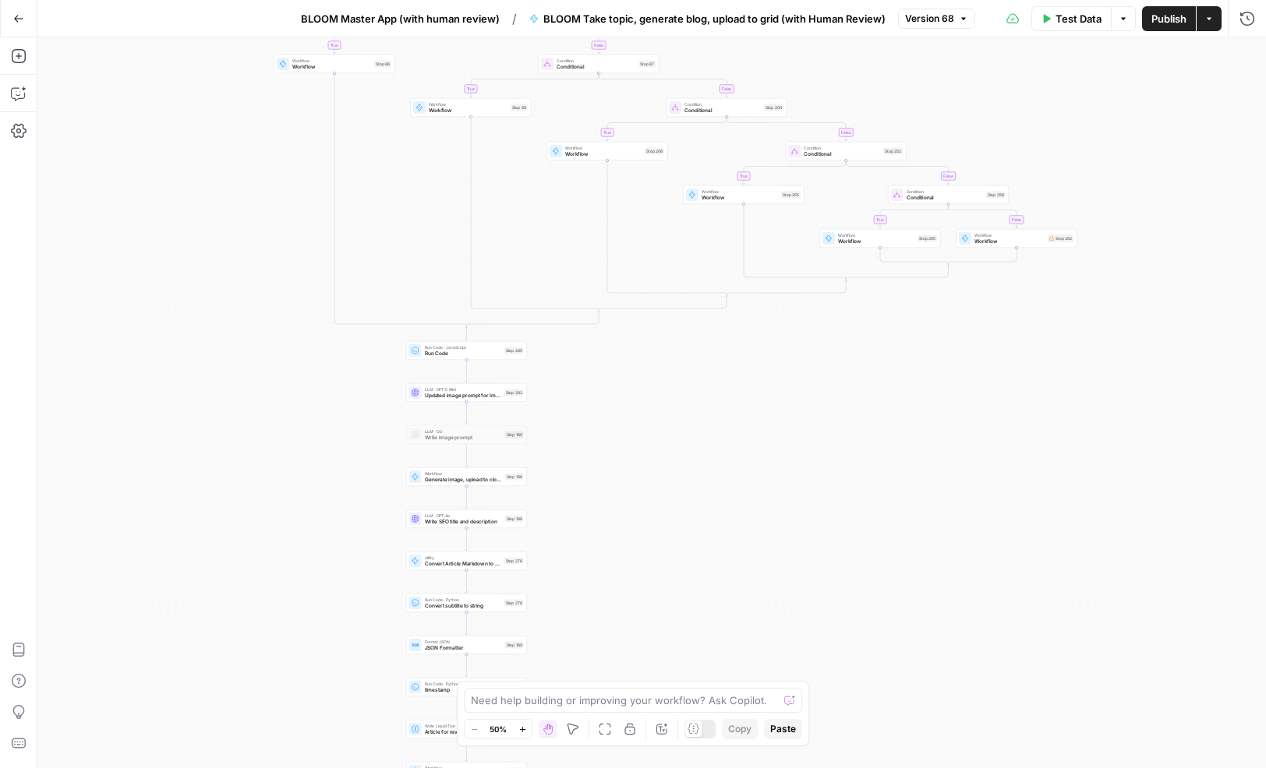
drag, startPoint x: 316, startPoint y: 131, endPoint x: 362, endPoint y: 374, distance: 247.6
click at [362, 374] on div "true false true false true false true false true false true false Workflow Inpu…" at bounding box center [651, 402] width 1228 height 731
